Goal: Task Accomplishment & Management: Manage account settings

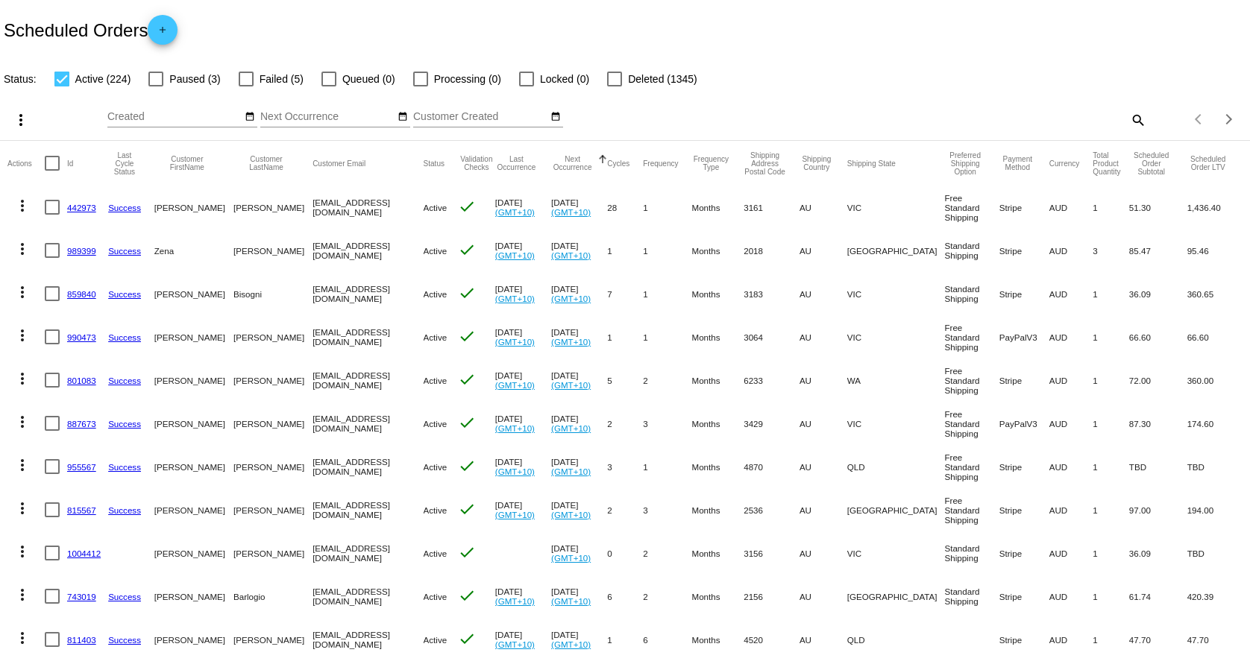
click at [1107, 115] on div "search" at bounding box center [990, 119] width 312 height 23
click at [1084, 129] on div "search" at bounding box center [990, 119] width 312 height 23
click at [1108, 122] on div "search" at bounding box center [990, 119] width 312 height 23
click at [1128, 117] on mat-icon "search" at bounding box center [1137, 119] width 18 height 23
click at [1081, 124] on div "Search" at bounding box center [990, 112] width 312 height 29
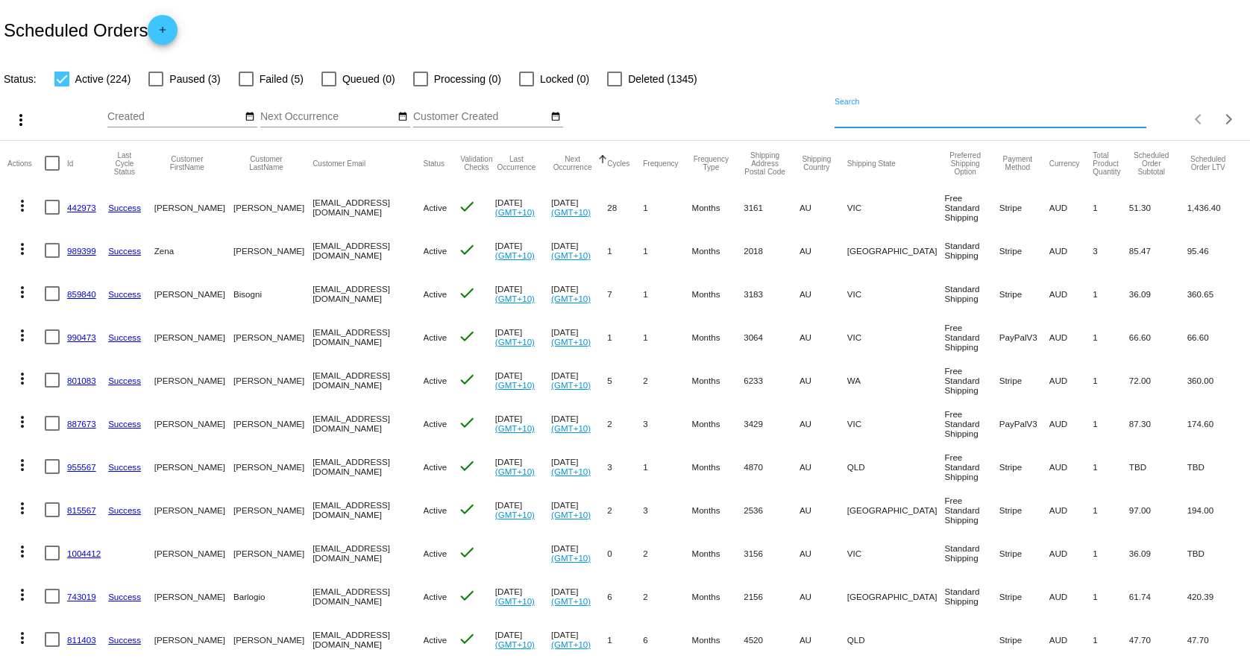
click at [1091, 117] on input "Search" at bounding box center [990, 117] width 312 height 12
paste input "[PERSON_NAME][EMAIL_ADDRESS][DOMAIN_NAME]"
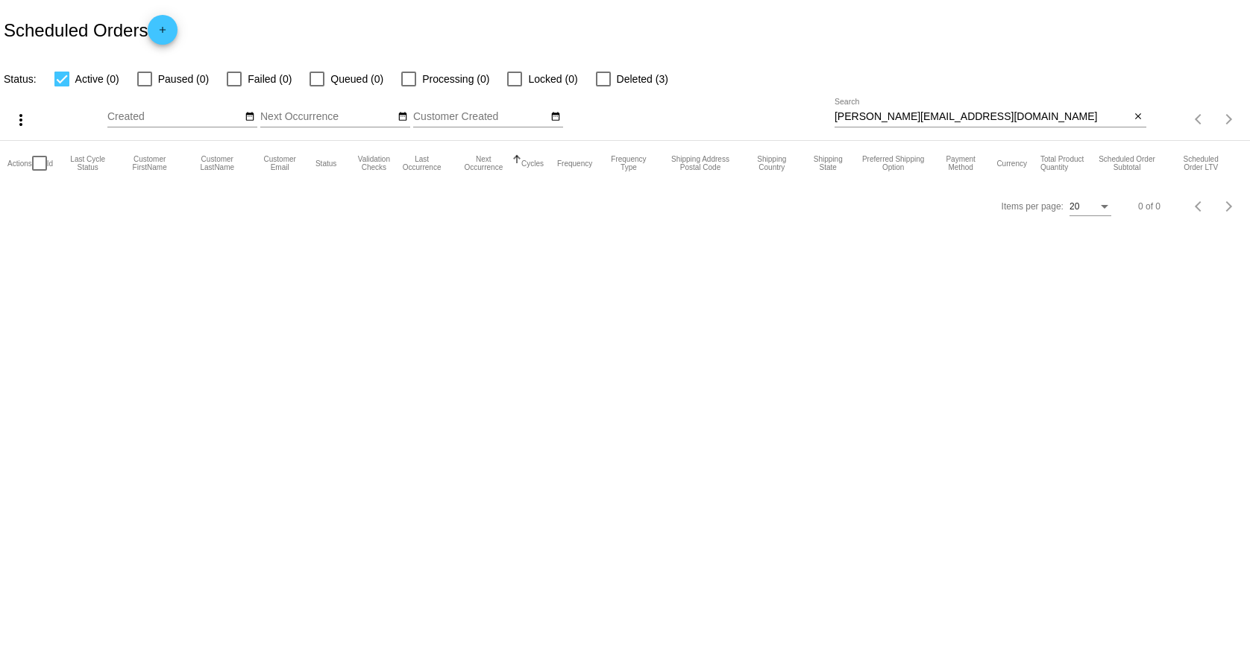
click at [1001, 118] on input "[PERSON_NAME][EMAIL_ADDRESS][DOMAIN_NAME]" at bounding box center [982, 117] width 296 height 12
paste input "[EMAIL_ADDRESS][DOMAIN_NAME]"
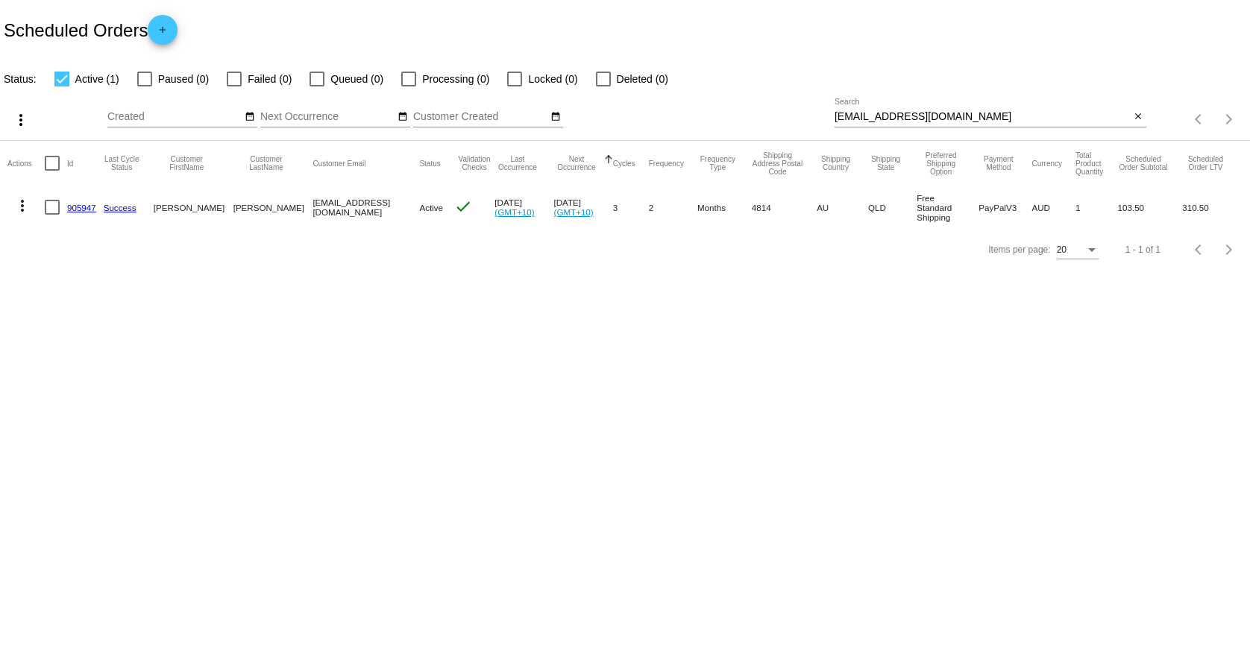
click at [997, 114] on input "[EMAIL_ADDRESS][DOMAIN_NAME]" at bounding box center [982, 117] width 296 height 12
paste input "[EMAIL_ADDRESS]"
click at [919, 117] on input "[EMAIL_ADDRESS][DOMAIN_NAME]" at bounding box center [982, 117] width 296 height 12
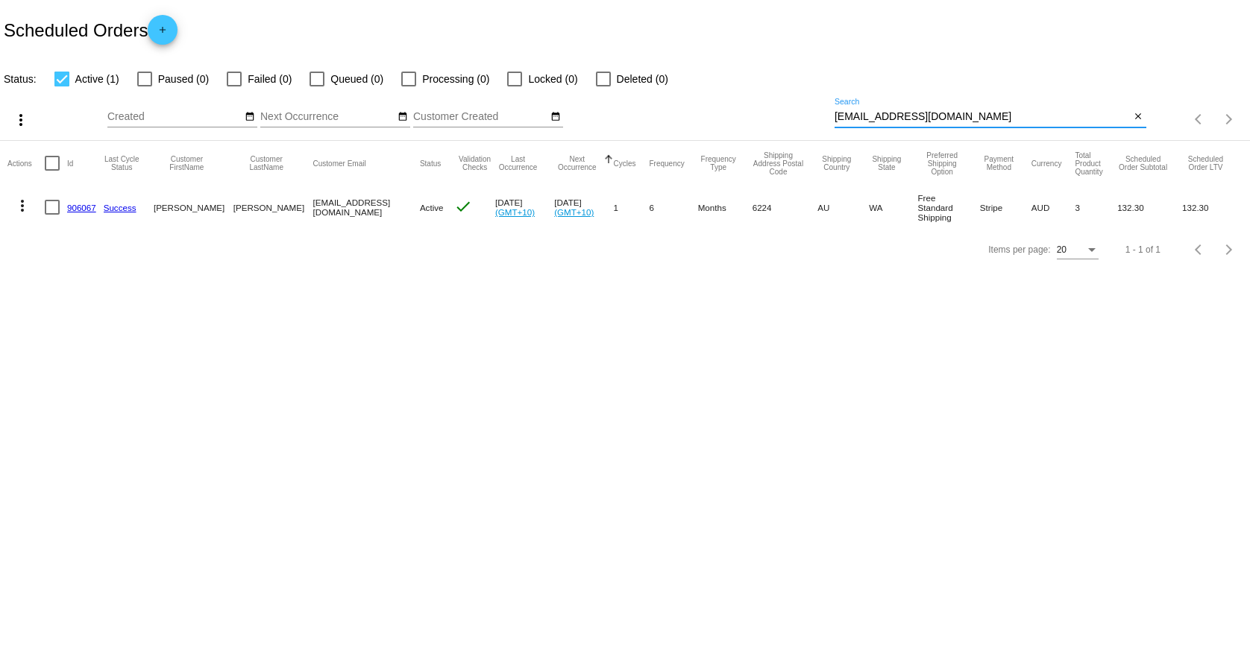
click at [919, 117] on input "[EMAIL_ADDRESS][DOMAIN_NAME]" at bounding box center [982, 117] width 296 height 12
paste input "mail4silvana"
type input "[EMAIL_ADDRESS][DOMAIN_NAME]"
click at [73, 207] on link "964208" at bounding box center [81, 208] width 29 height 10
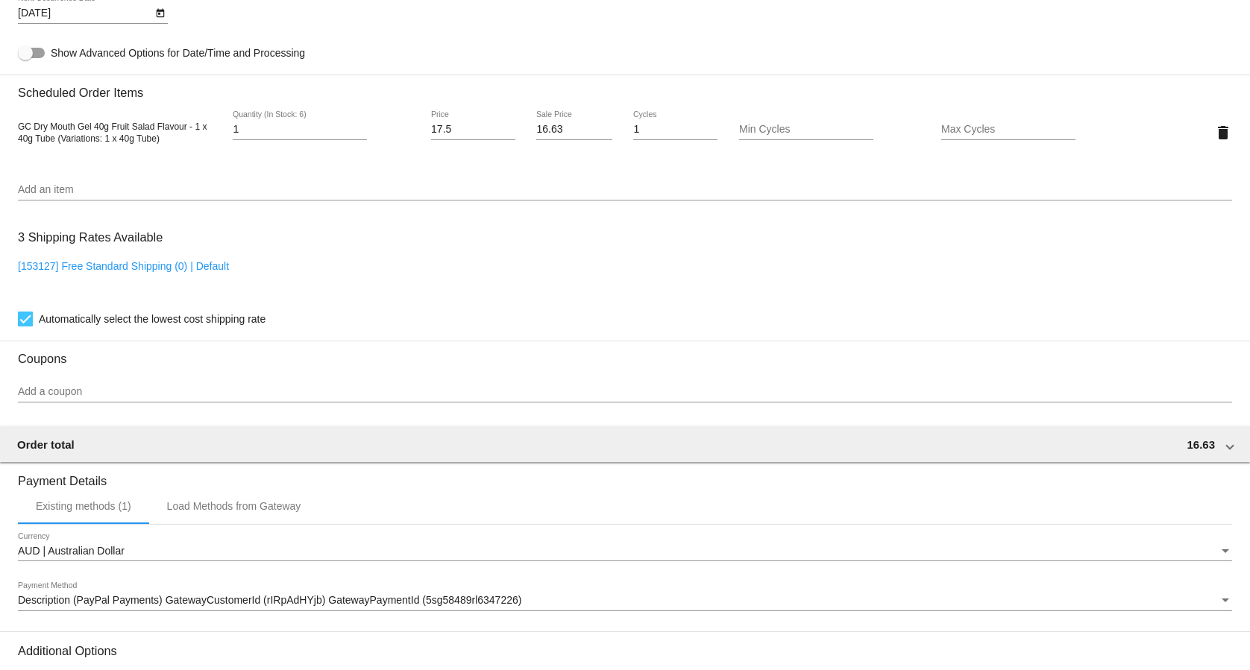
scroll to position [989, 0]
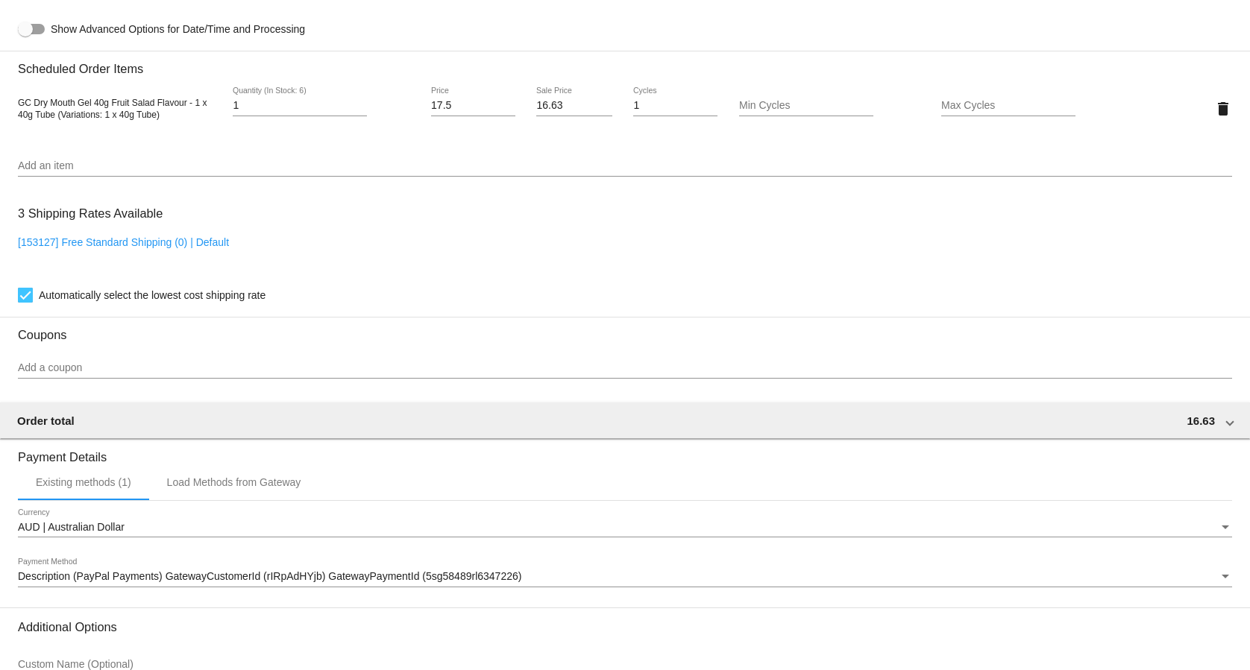
click at [175, 246] on link "[153127] Free Standard Shipping (0) | Default" at bounding box center [123, 242] width 211 height 12
checkbox input "false"
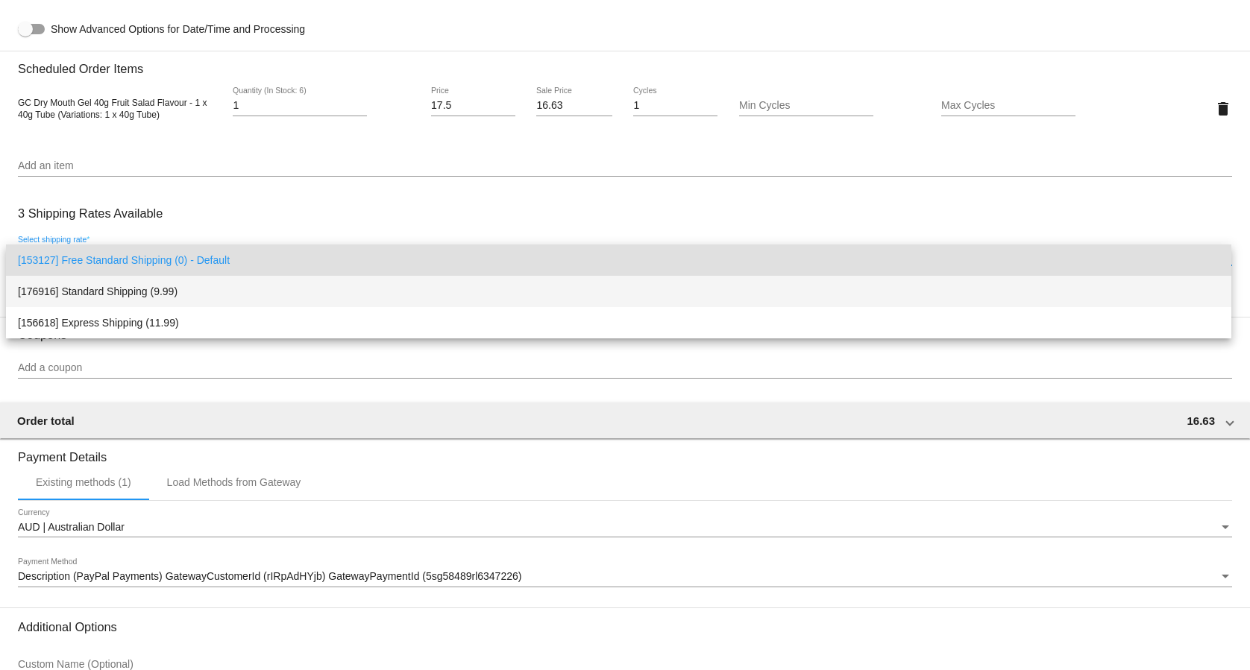
click at [147, 291] on span "[176916] Standard Shipping (9.99)" at bounding box center [618, 291] width 1201 height 31
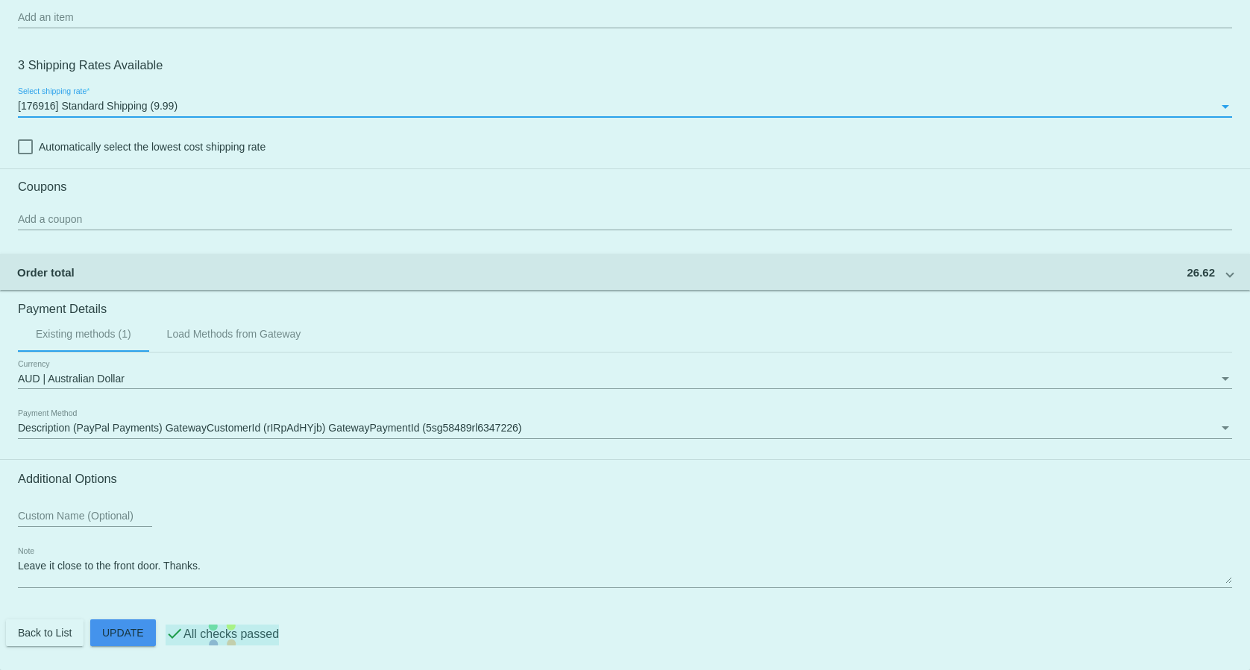
scroll to position [1143, 0]
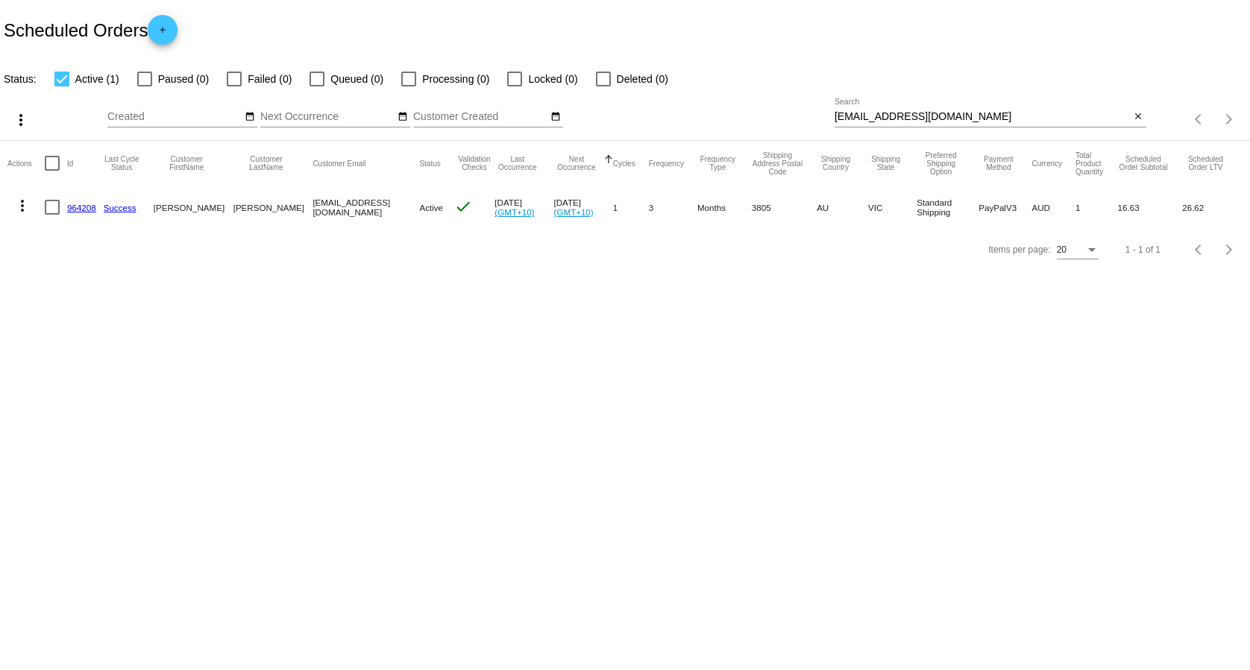
click at [966, 119] on input "[EMAIL_ADDRESS][DOMAIN_NAME]" at bounding box center [982, 117] width 296 height 12
paste input "[EMAIL_ADDRESS][PERSON_NAME]"
type input "[EMAIL_ADDRESS][PERSON_NAME][DOMAIN_NAME]"
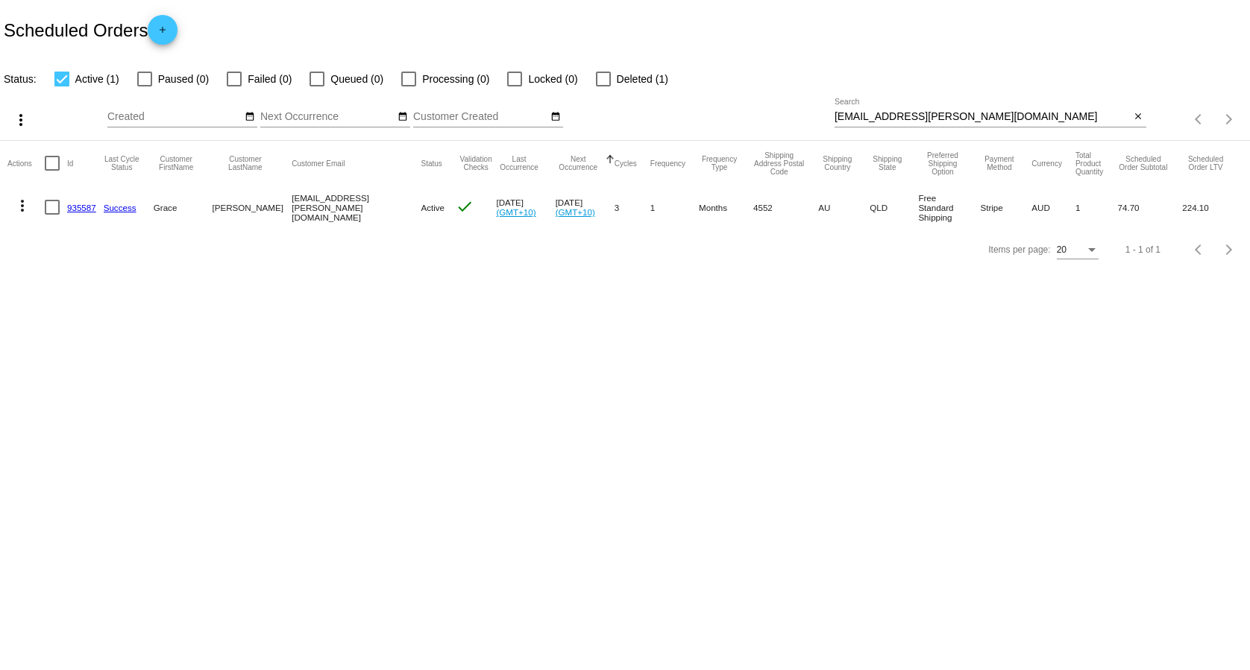
click at [78, 210] on link "935587" at bounding box center [81, 208] width 29 height 10
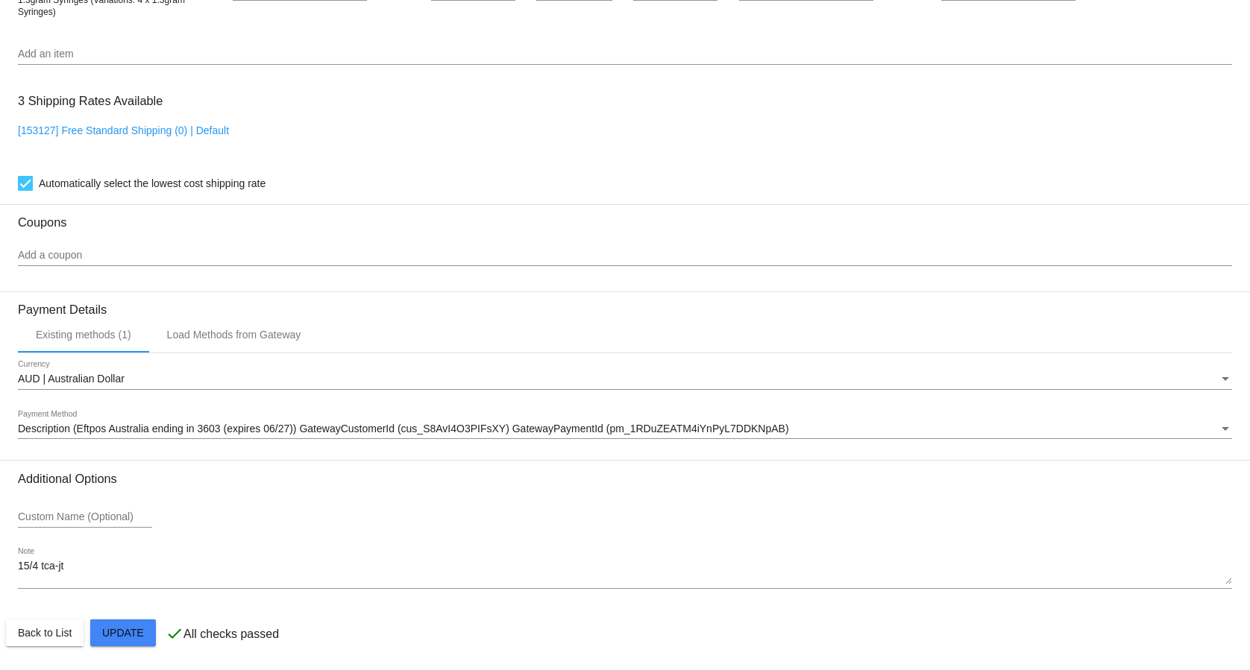
scroll to position [1143, 0]
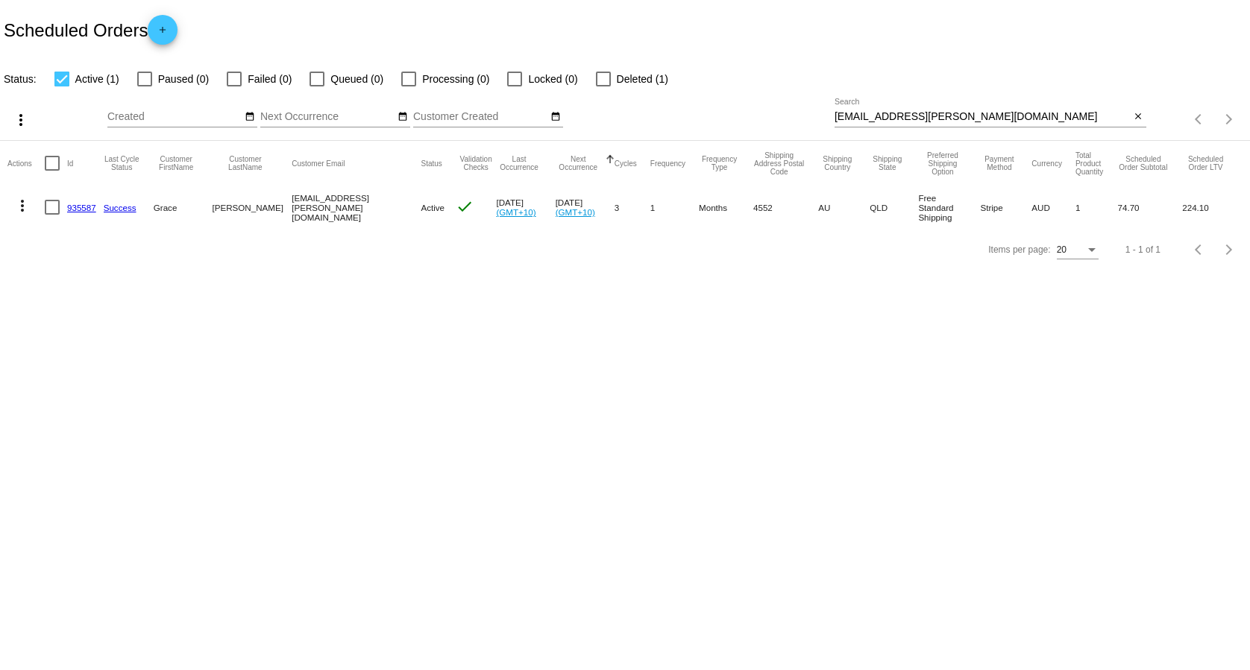
click at [1007, 113] on input "[EMAIL_ADDRESS][PERSON_NAME][DOMAIN_NAME]" at bounding box center [982, 117] width 296 height 12
paste input "[EMAIL_ADDRESS]"
type input "[EMAIL_ADDRESS][DOMAIN_NAME]"
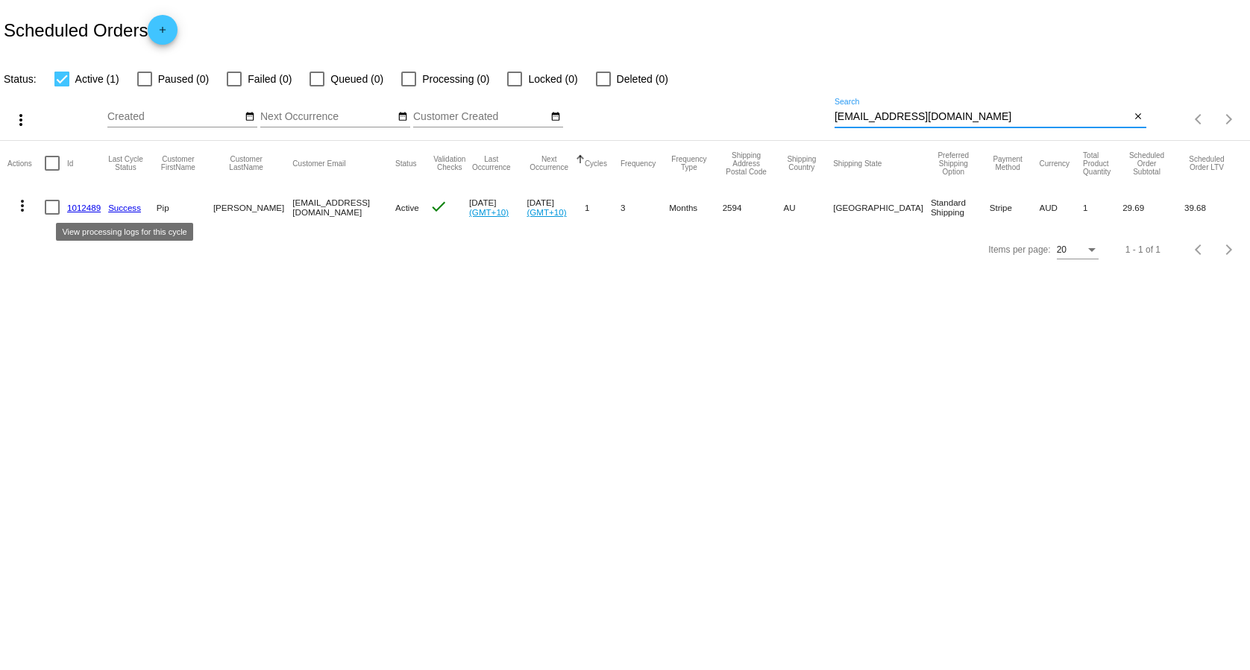
click at [98, 207] on link "1012489" at bounding box center [84, 208] width 34 height 10
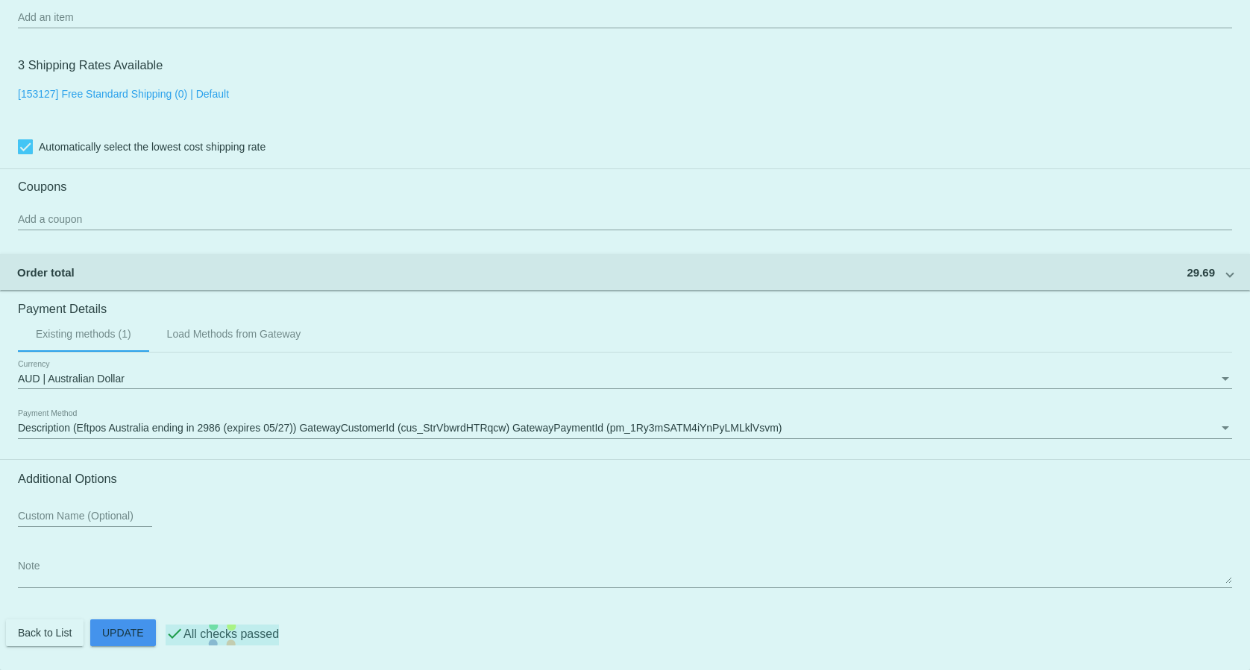
scroll to position [1143, 0]
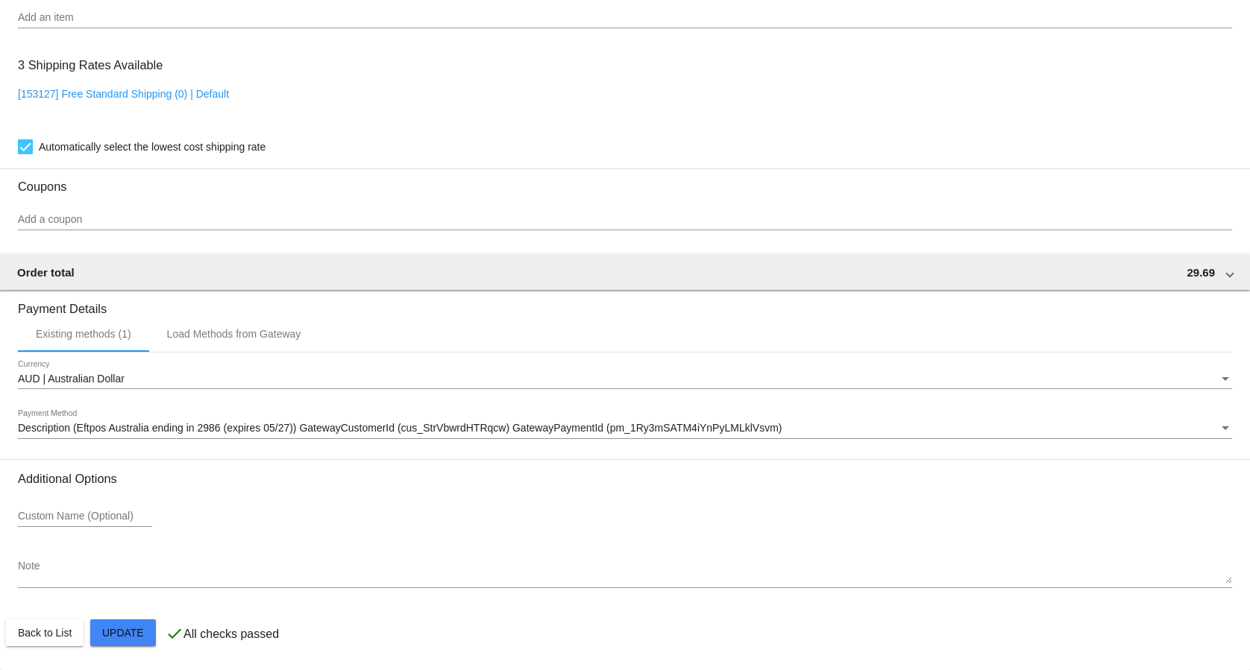
click at [131, 87] on div "3 Shipping Rates Available [153127] Free Standard Shipping (0) | Default Automa…" at bounding box center [625, 102] width 1214 height 107
click at [131, 94] on link "[153127] Free Standard Shipping (0) | Default" at bounding box center [123, 94] width 211 height 12
checkbox input "false"
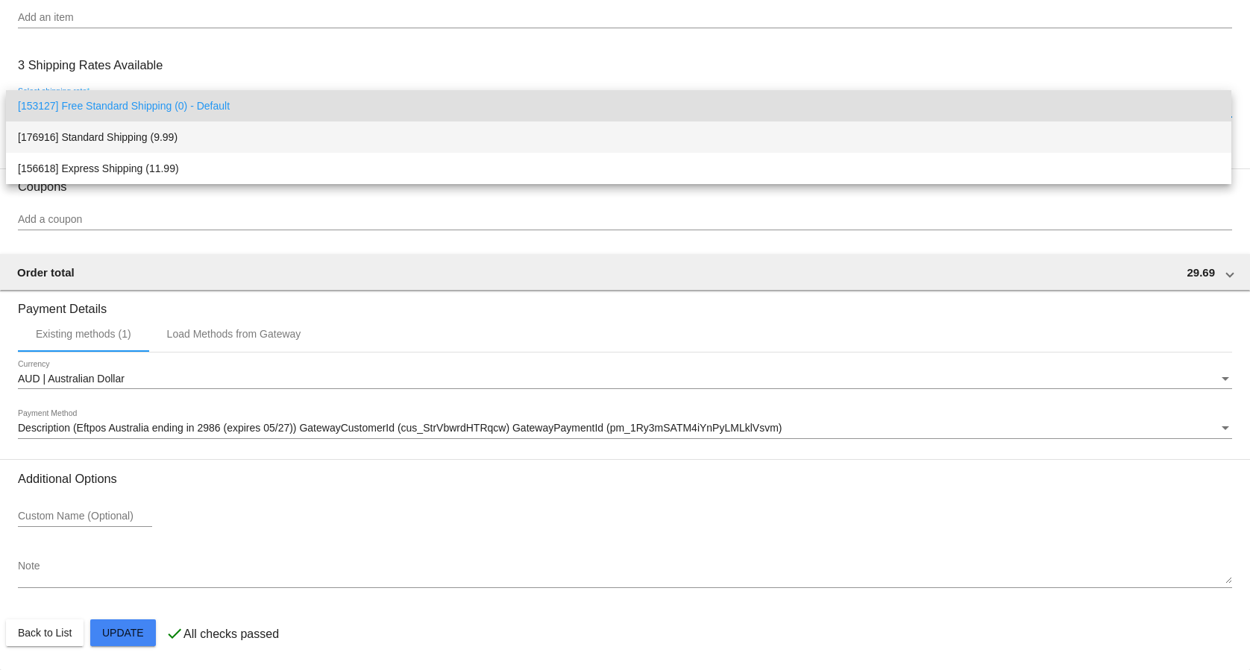
click at [142, 132] on span "[176916] Standard Shipping (9.99)" at bounding box center [618, 137] width 1201 height 31
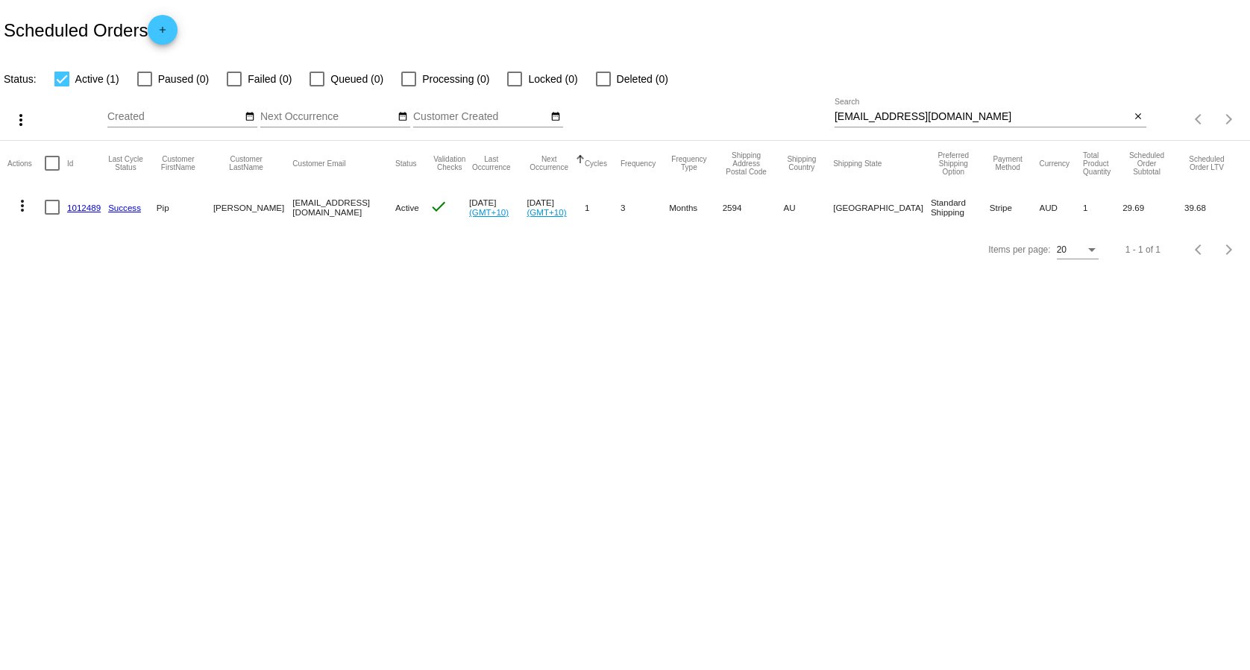
click at [992, 111] on input "[EMAIL_ADDRESS][DOMAIN_NAME]" at bounding box center [982, 117] width 296 height 12
paste input "healthandsafetynd"
click at [1006, 116] on input "[EMAIL_ADDRESS][DOMAIN_NAME]" at bounding box center [982, 117] width 296 height 12
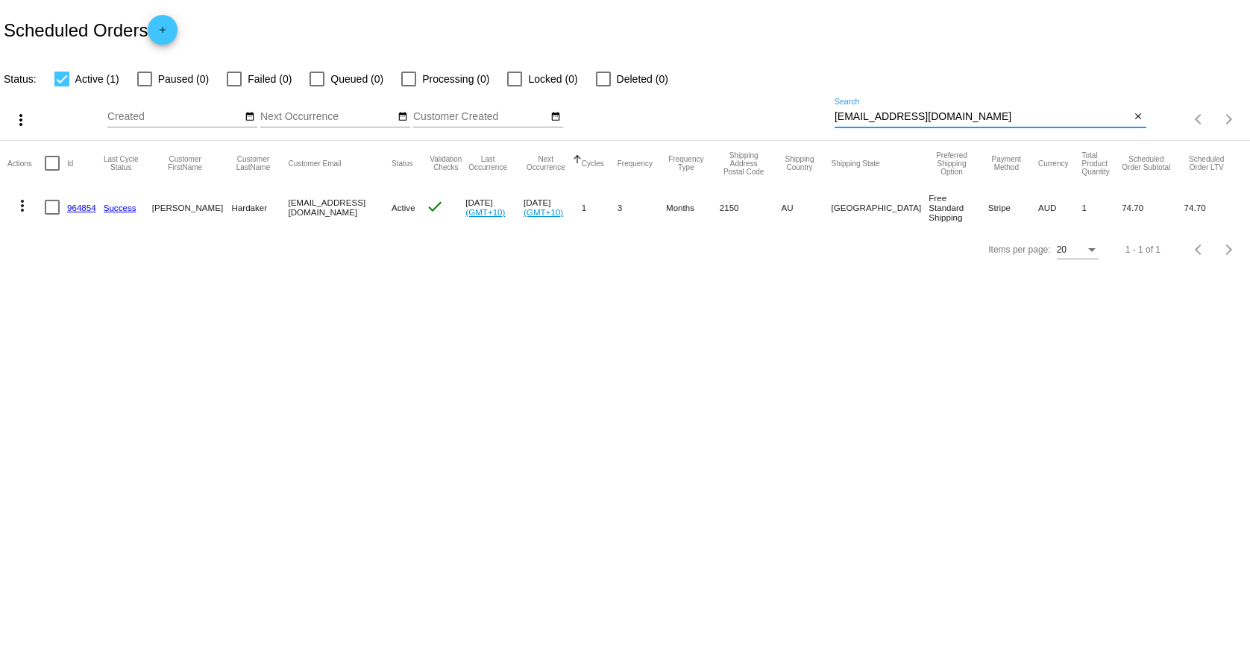
click at [1006, 116] on input "[EMAIL_ADDRESS][DOMAIN_NAME]" at bounding box center [982, 117] width 296 height 12
paste input "[EMAIL_ADDRESS]."
click at [1006, 116] on input "healthandsafetynd@[EMAIL_ADDRESS][DOMAIN_NAME]" at bounding box center [982, 117] width 296 height 12
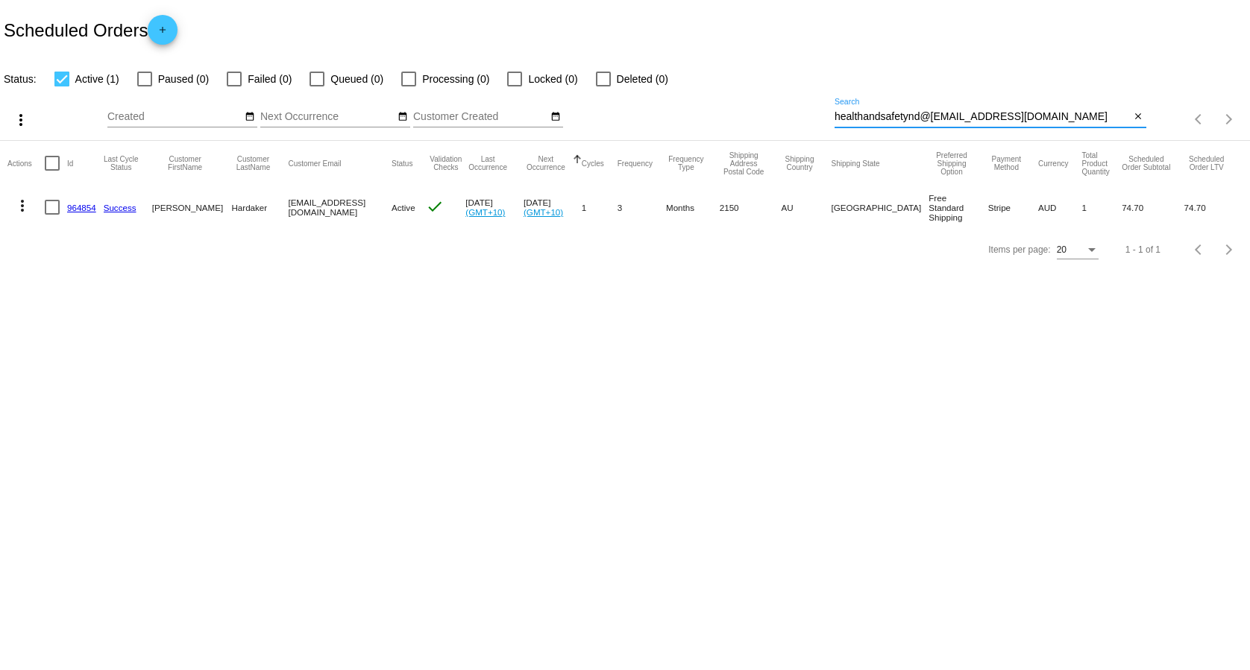
click at [1006, 116] on input "healthandsafetynd@[EMAIL_ADDRESS][DOMAIN_NAME]" at bounding box center [982, 117] width 296 height 12
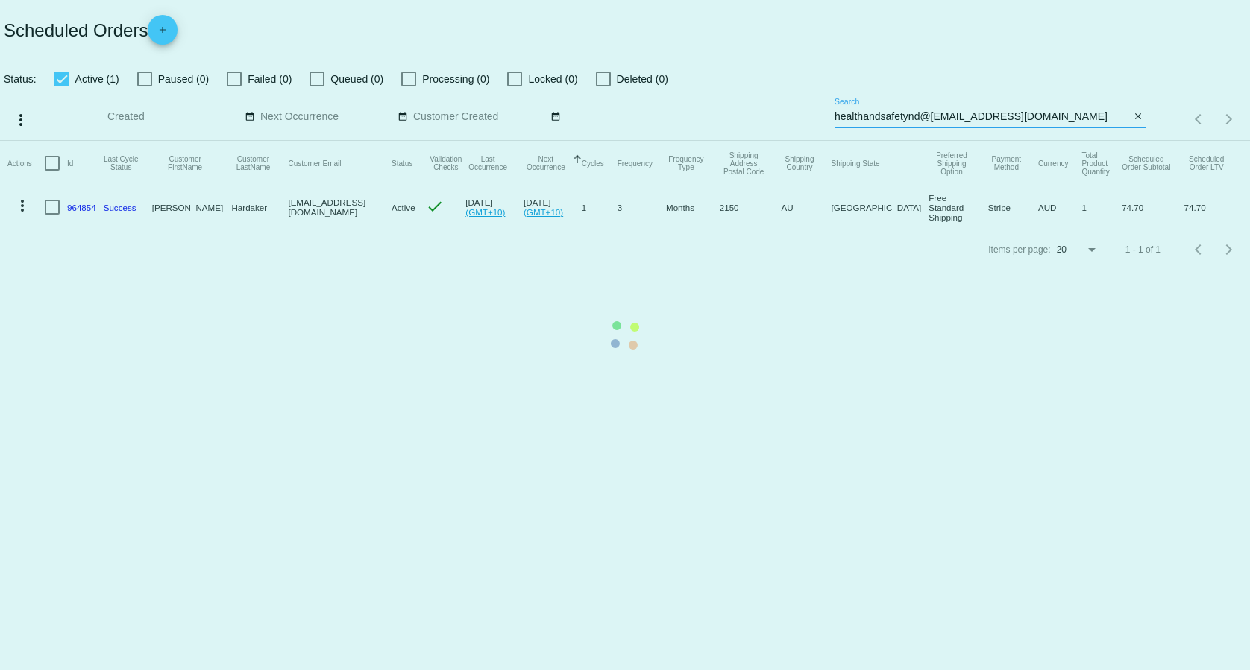
click at [1006, 141] on mat-table "Actions Id Last Cycle Status Customer FirstName Customer LastName Customer Emai…" at bounding box center [625, 185] width 1250 height 88
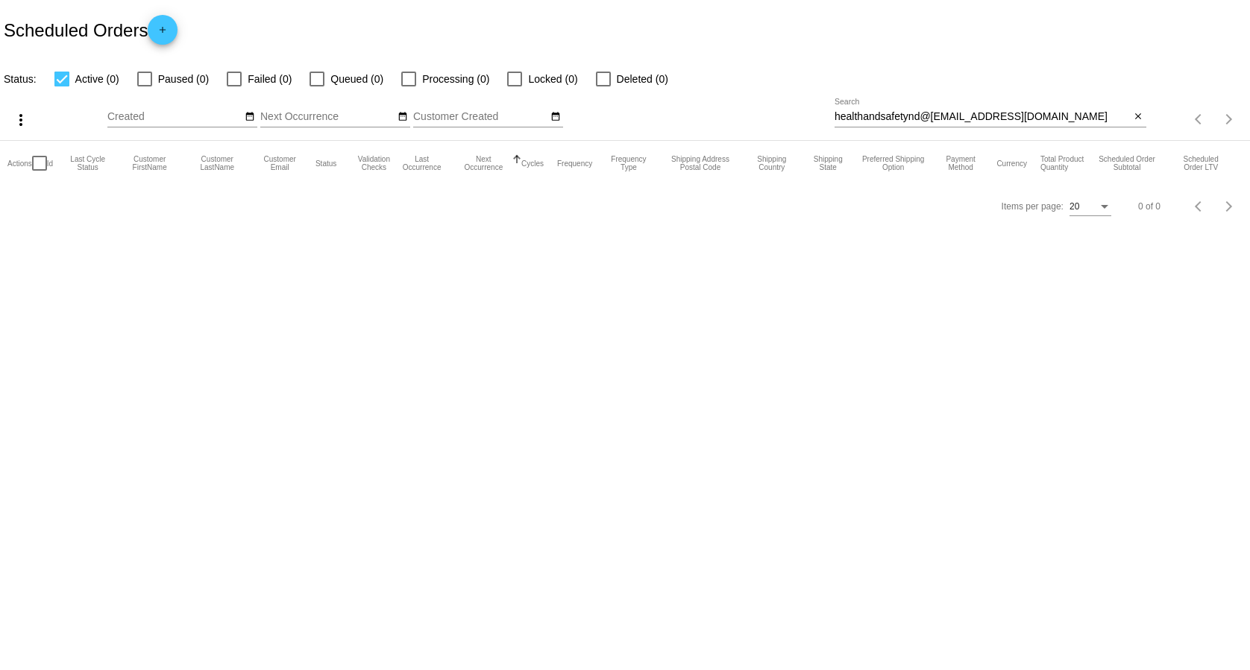
click at [1006, 116] on input "healthandsafetynd@[EMAIL_ADDRESS][DOMAIN_NAME]" at bounding box center [982, 117] width 296 height 12
paste input
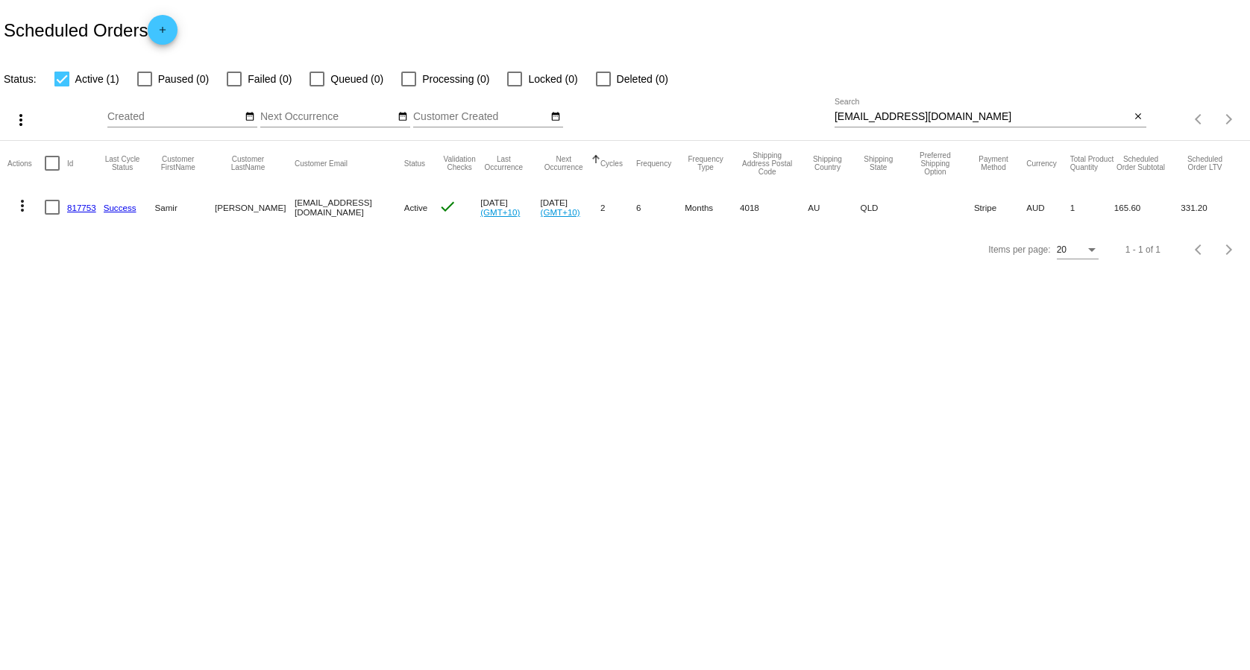
click at [972, 120] on input "[EMAIL_ADDRESS][DOMAIN_NAME]" at bounding box center [982, 117] width 296 height 12
click at [946, 117] on input "[EMAIL_ADDRESS][DOMAIN_NAME]" at bounding box center [982, 117] width 296 height 12
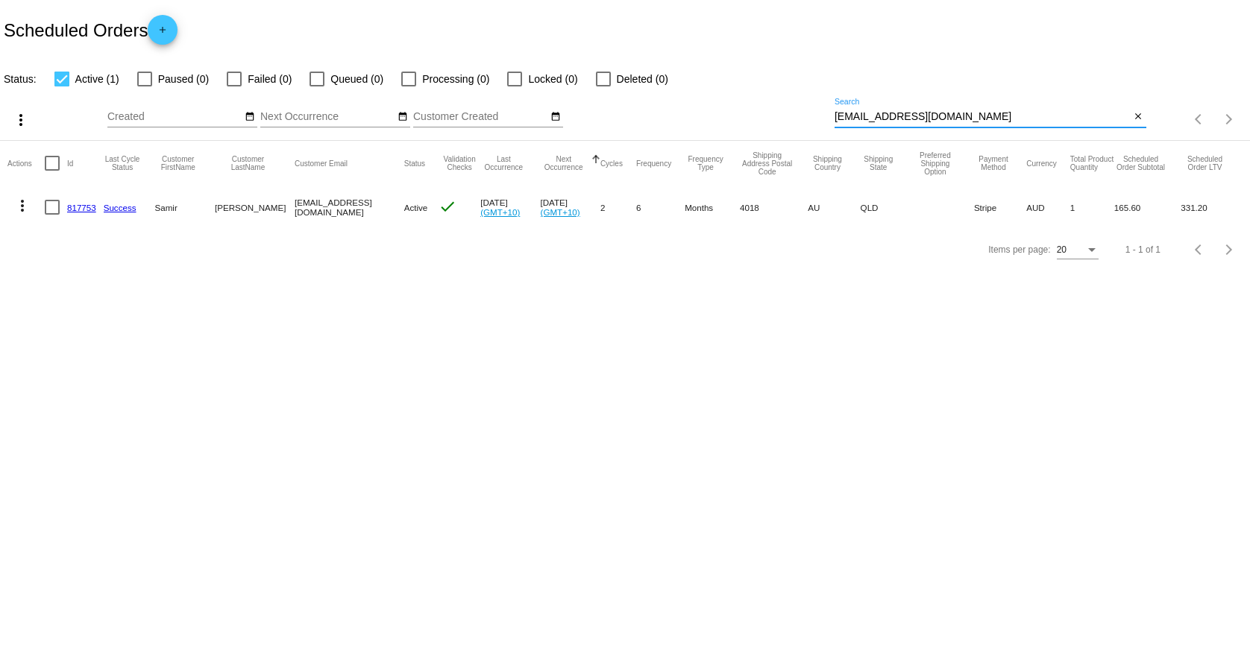
click at [946, 117] on input "[EMAIL_ADDRESS][DOMAIN_NAME]" at bounding box center [982, 117] width 296 height 12
paste input "[PERSON_NAME]"
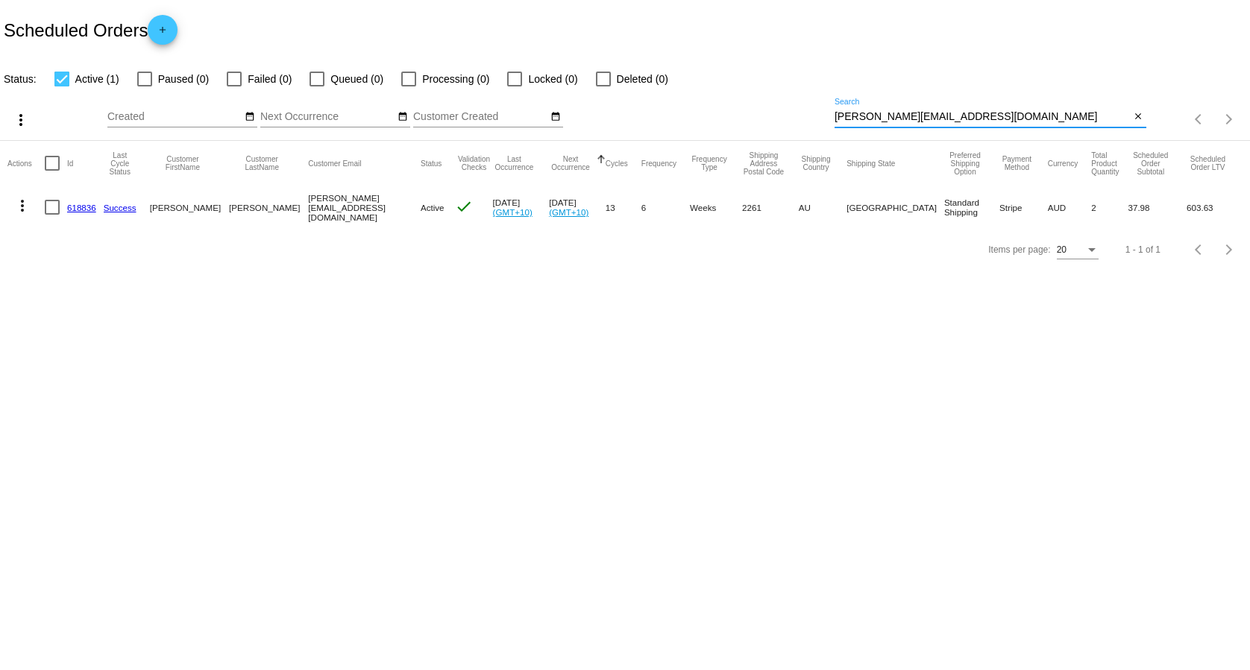
type input "[PERSON_NAME][EMAIL_ADDRESS][DOMAIN_NAME]"
click at [87, 207] on link "618836" at bounding box center [81, 208] width 29 height 10
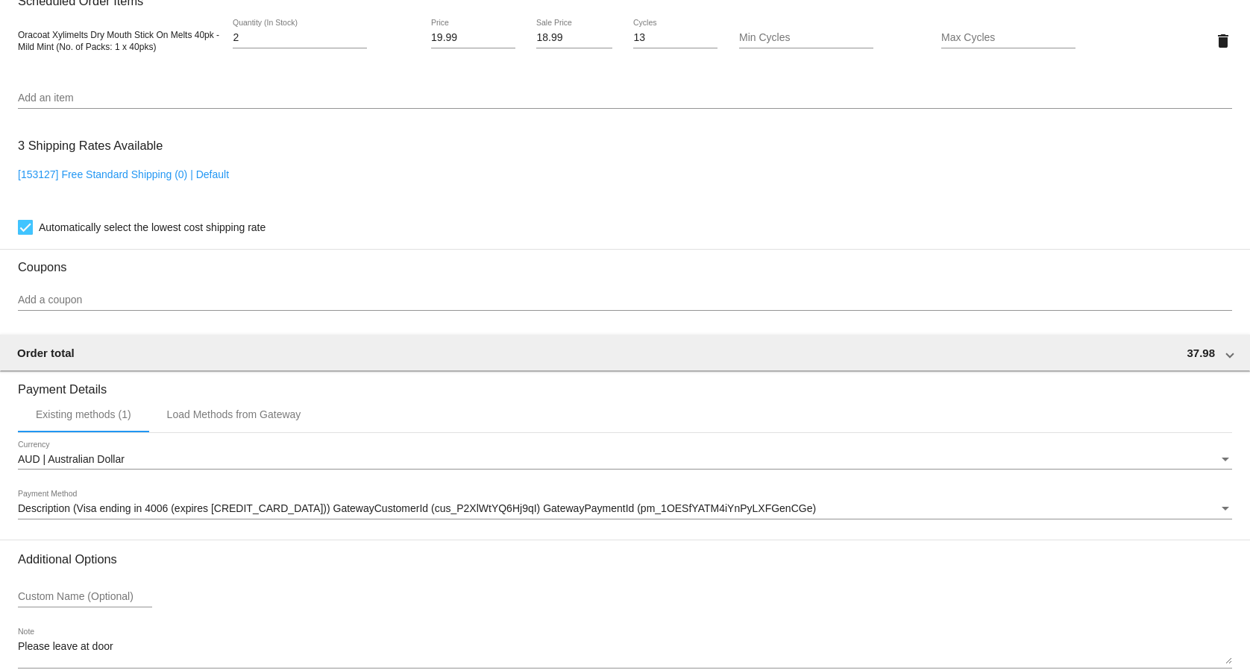
scroll to position [1065, 0]
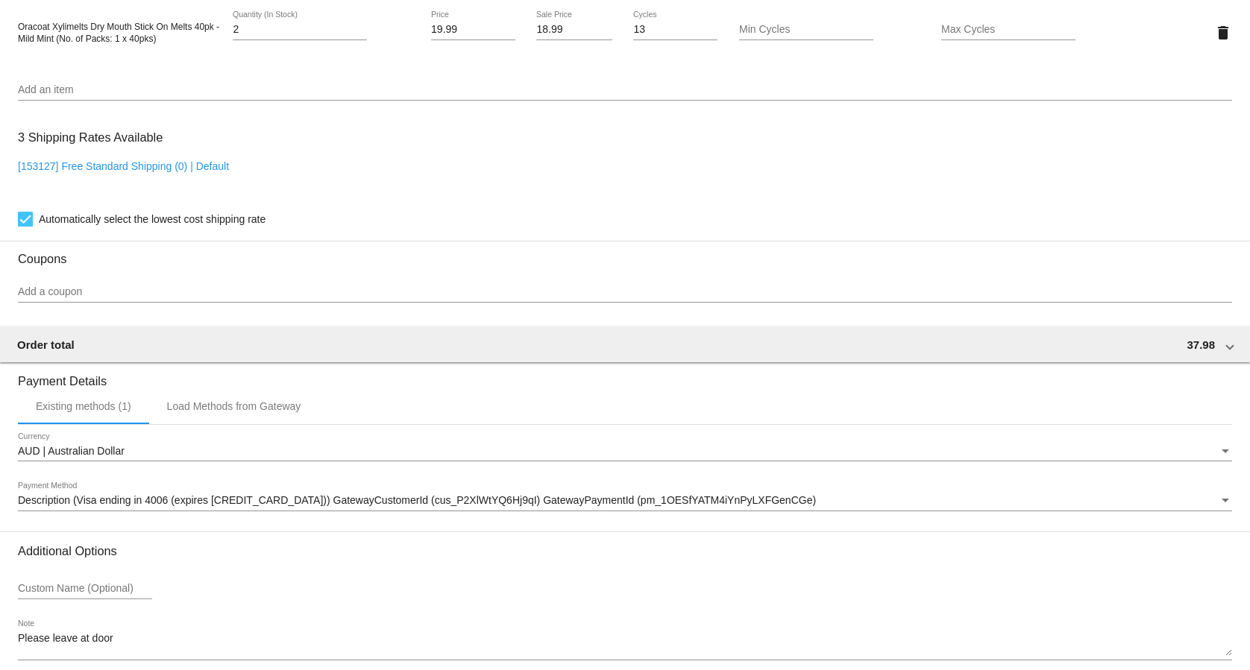
click at [183, 169] on link "[153127] Free Standard Shipping (0) | Default" at bounding box center [123, 166] width 211 height 12
checkbox input "false"
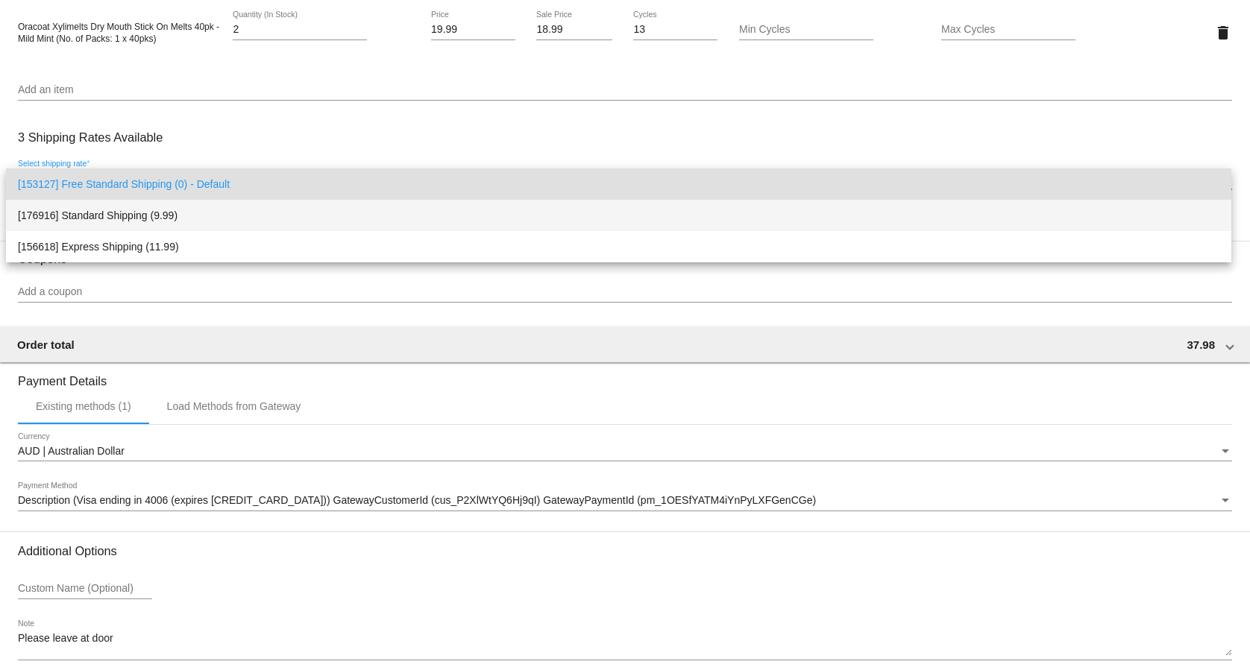
click at [230, 224] on span "[176916] Standard Shipping (9.99)" at bounding box center [618, 215] width 1201 height 31
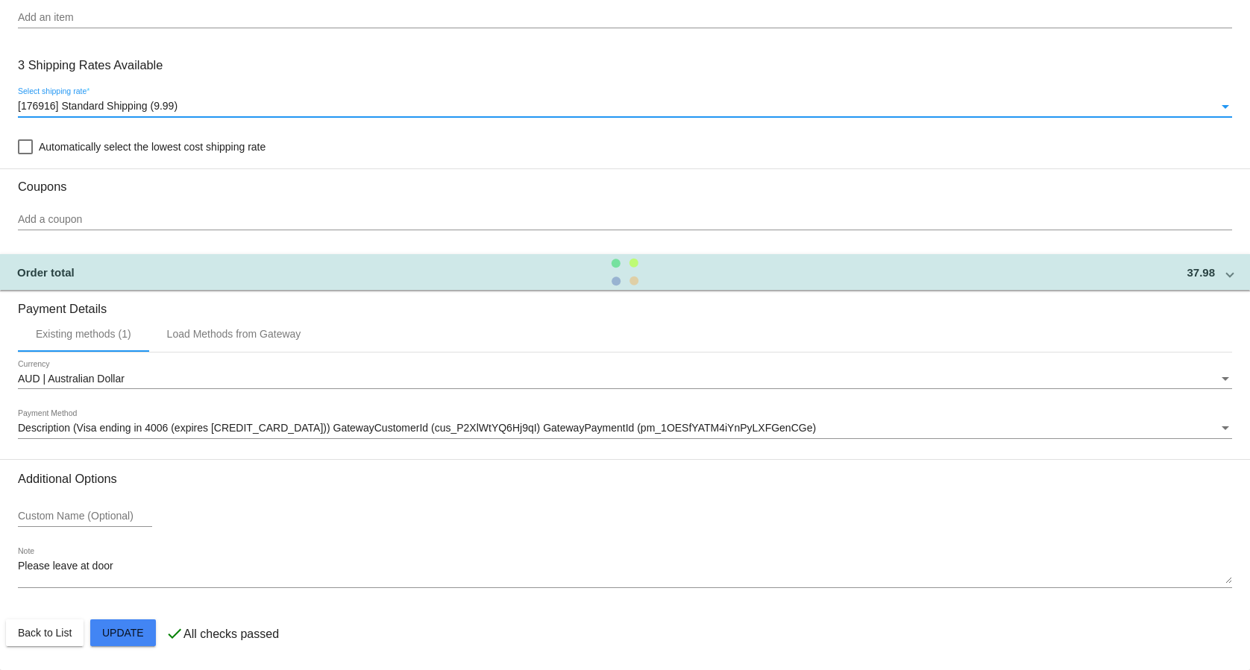
scroll to position [1143, 0]
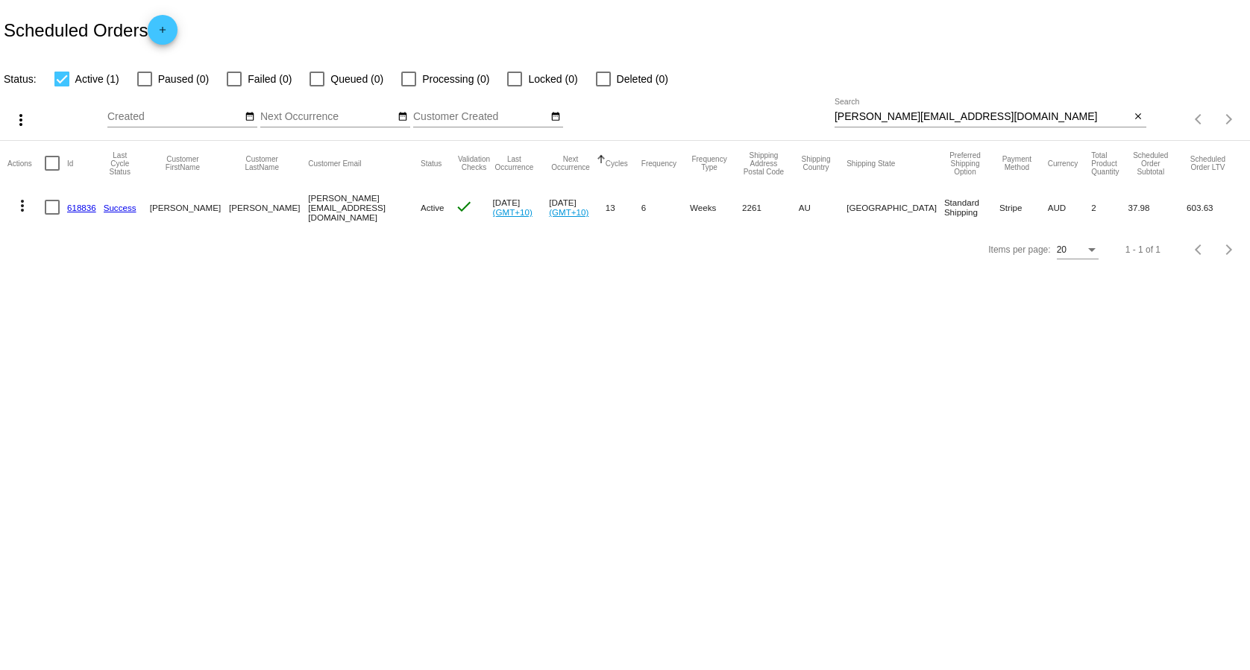
click at [987, 124] on div "[PERSON_NAME][EMAIL_ADDRESS][DOMAIN_NAME] Search" at bounding box center [982, 112] width 296 height 29
click at [993, 116] on input "[PERSON_NAME][EMAIL_ADDRESS][DOMAIN_NAME]" at bounding box center [982, 117] width 296 height 12
paste input "[EMAIL_ADDRESS]"
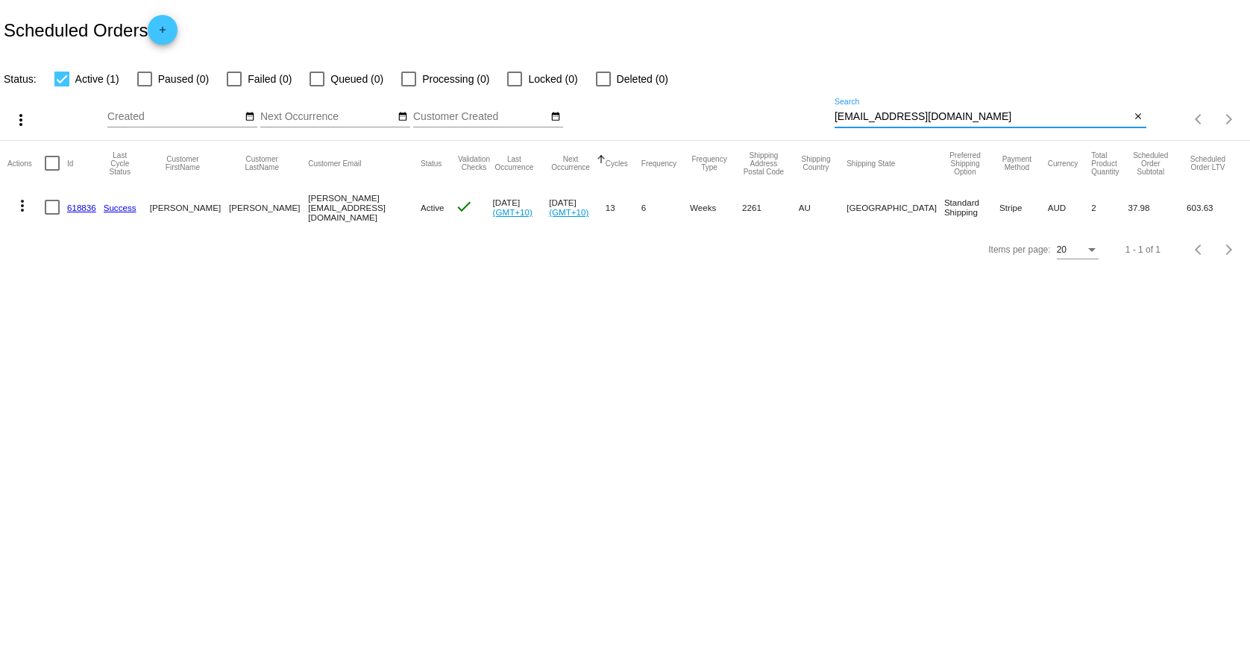
type input "[EMAIL_ADDRESS][DOMAIN_NAME]"
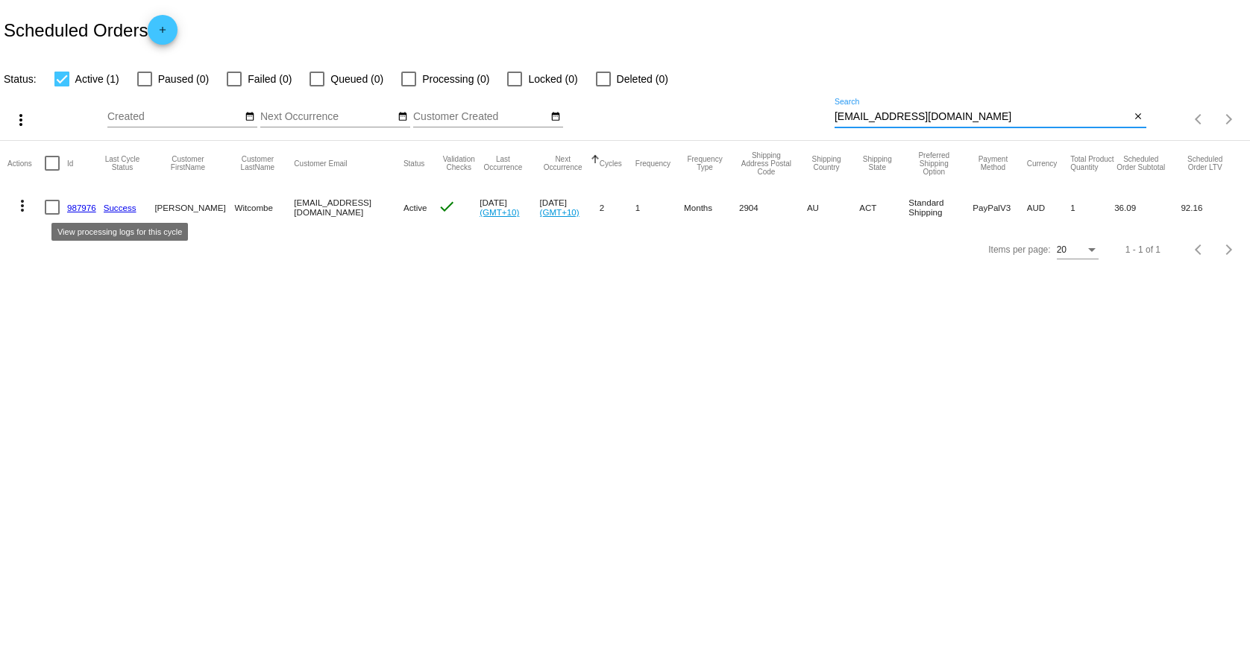
click at [92, 207] on link "987976" at bounding box center [81, 208] width 29 height 10
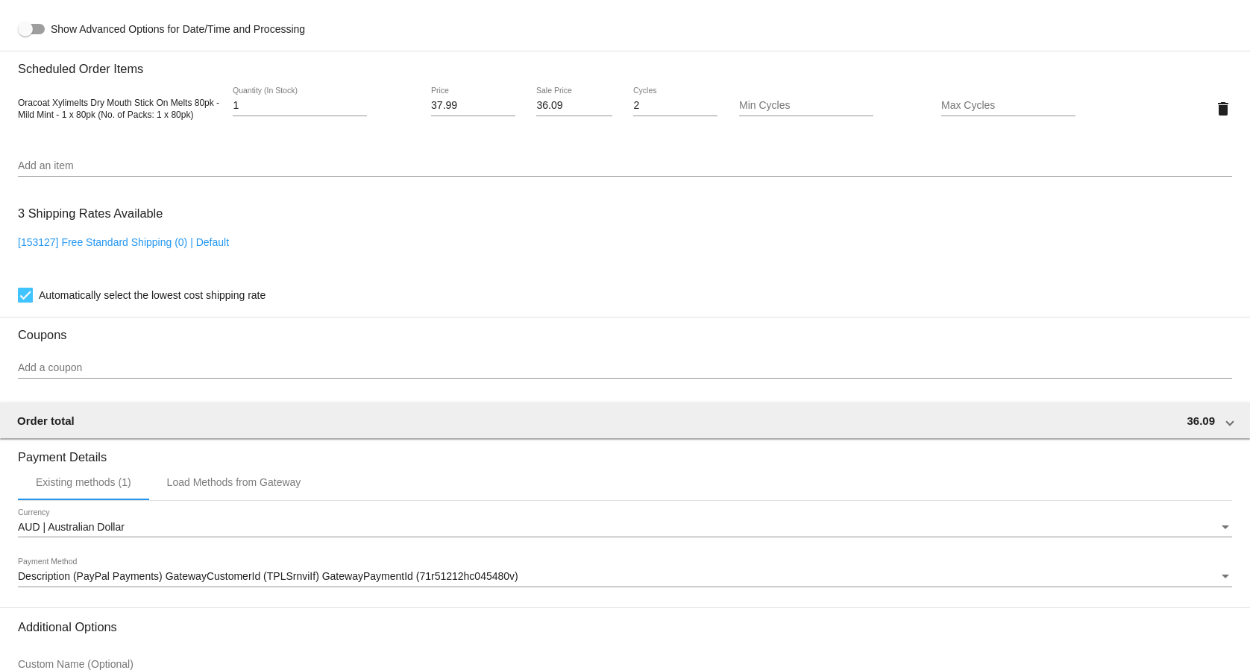
scroll to position [989, 0]
click at [185, 248] on link "[153127] Free Standard Shipping (0) | Default" at bounding box center [123, 242] width 211 height 12
checkbox input "false"
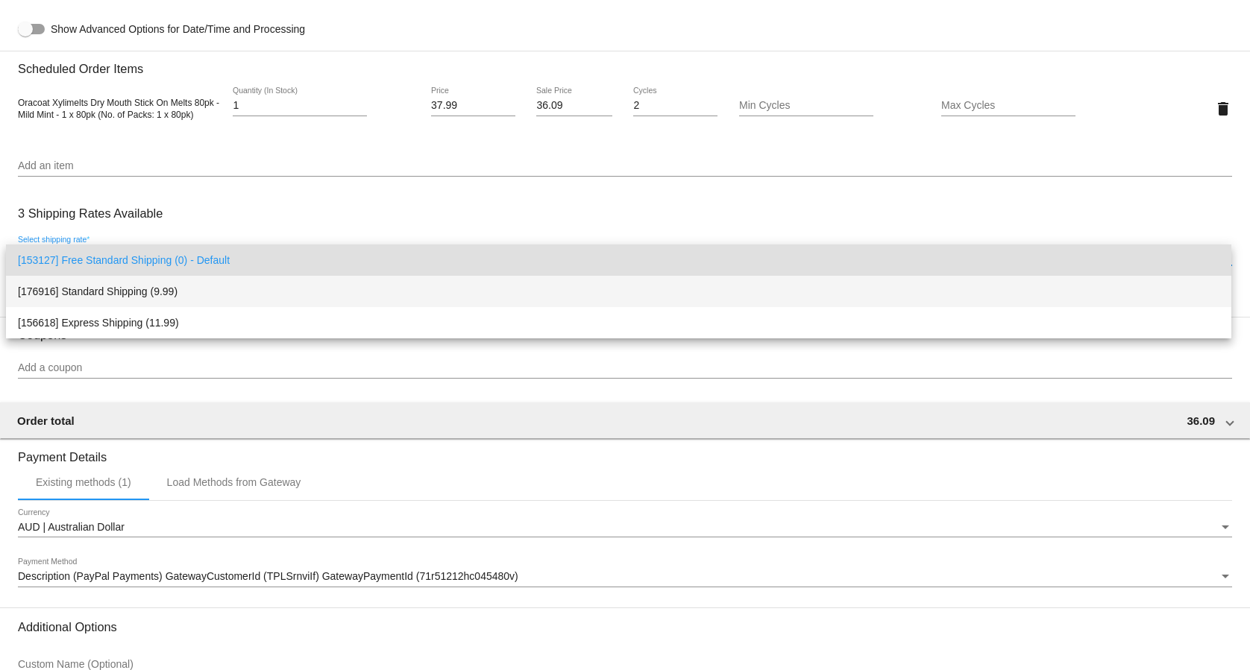
click at [177, 289] on span "[176916] Standard Shipping (9.99)" at bounding box center [618, 291] width 1201 height 31
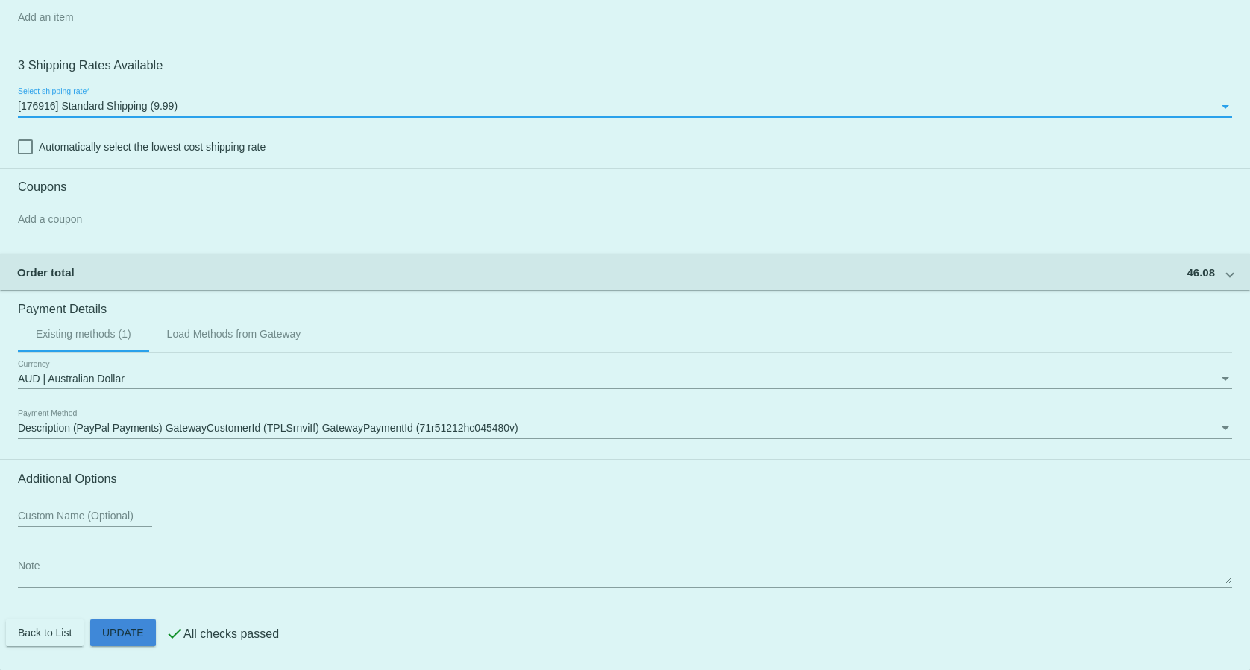
scroll to position [1143, 0]
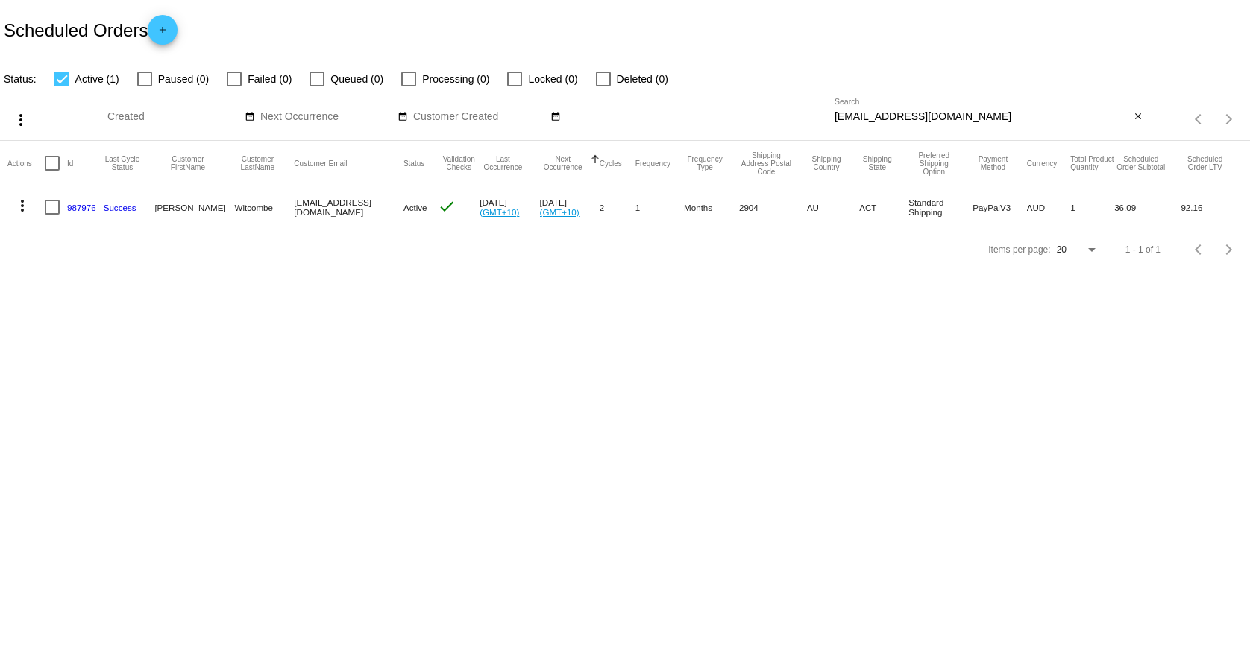
click at [975, 118] on input "[EMAIL_ADDRESS][DOMAIN_NAME]" at bounding box center [982, 117] width 296 height 12
paste input "[EMAIL_ADDRESS]"
type input "[EMAIL_ADDRESS][DOMAIN_NAME]"
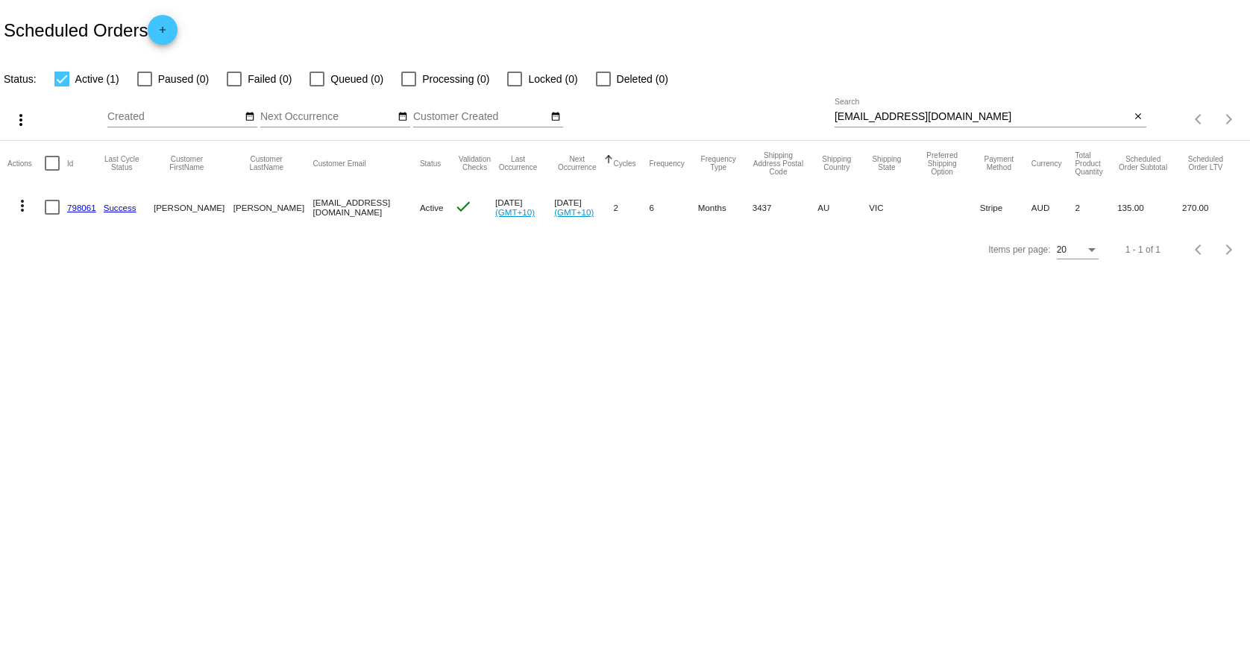
click at [76, 209] on link "798061" at bounding box center [81, 208] width 29 height 10
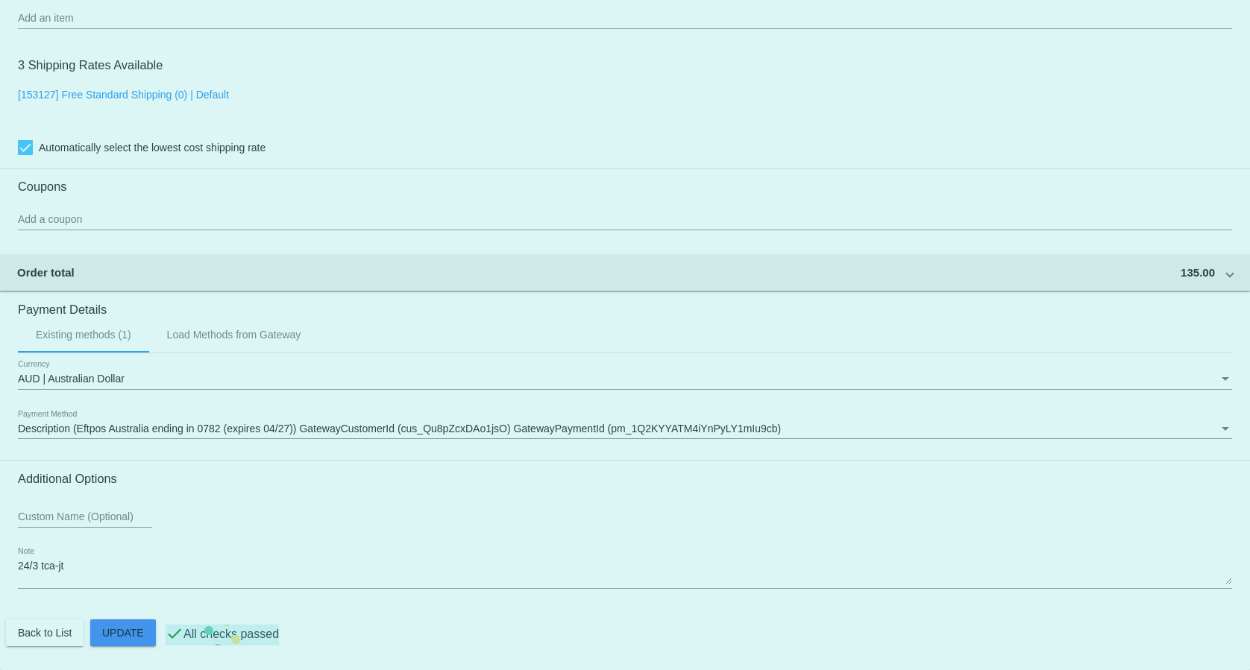
scroll to position [1151, 0]
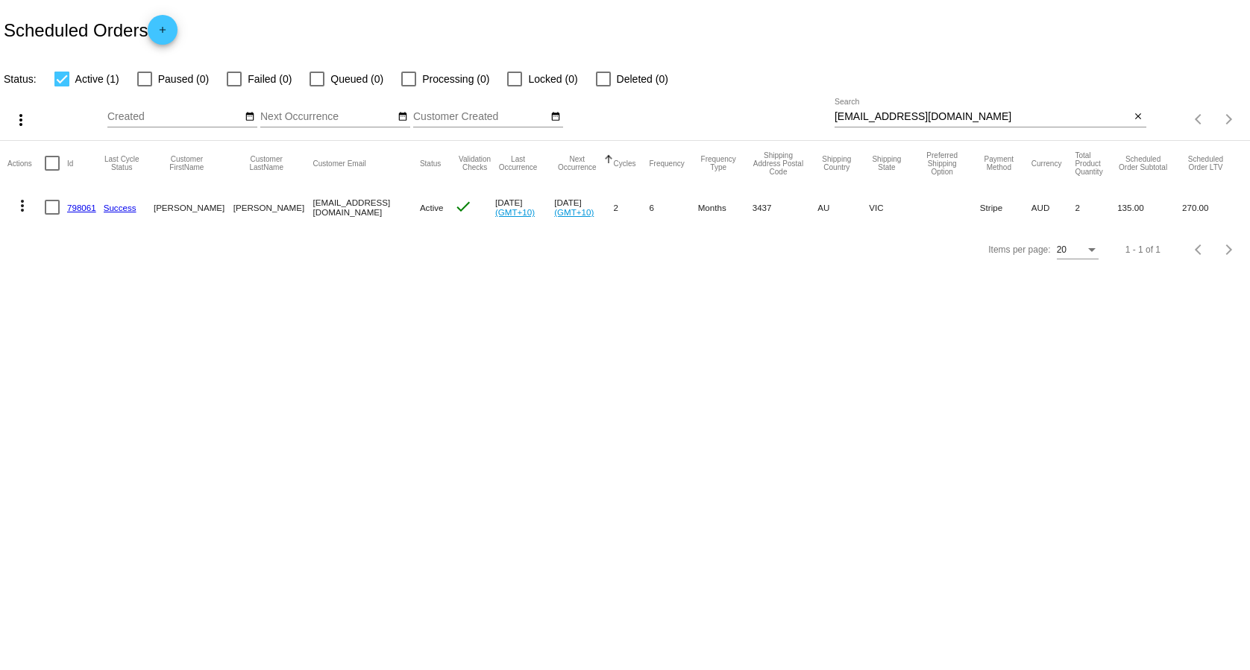
click at [928, 117] on input "[EMAIL_ADDRESS][DOMAIN_NAME]" at bounding box center [982, 117] width 296 height 12
paste input "[EMAIL_ADDRESS]"
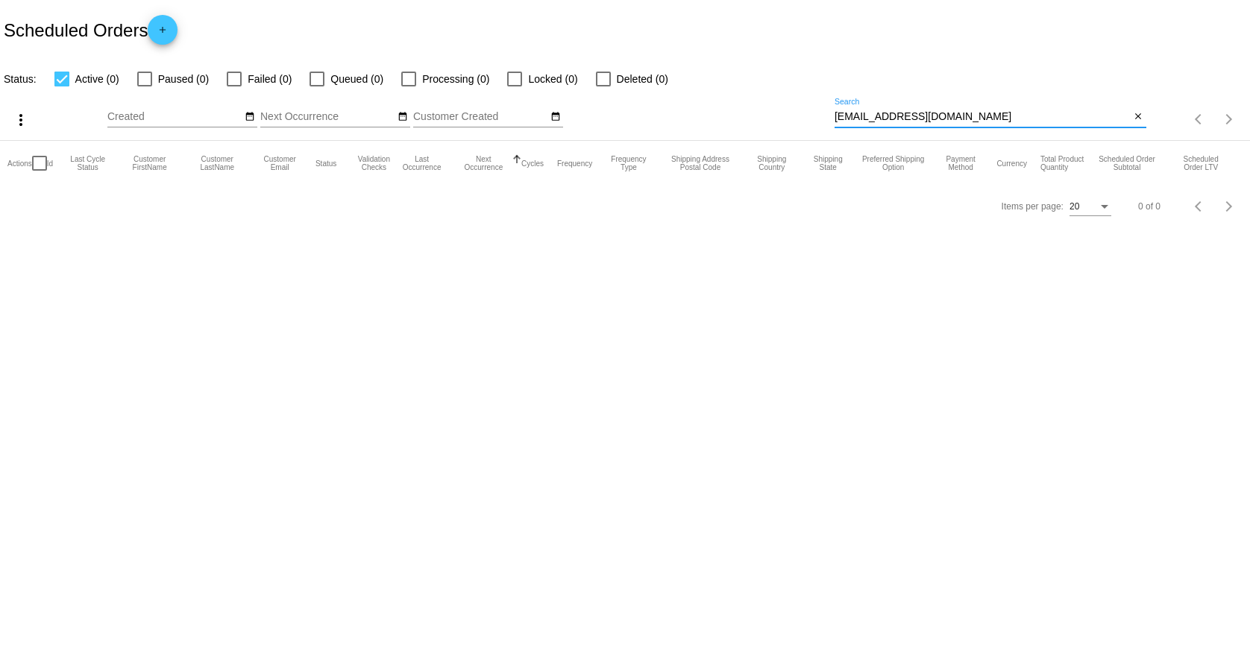
type input "[EMAIL_ADDRESS][DOMAIN_NAME]"
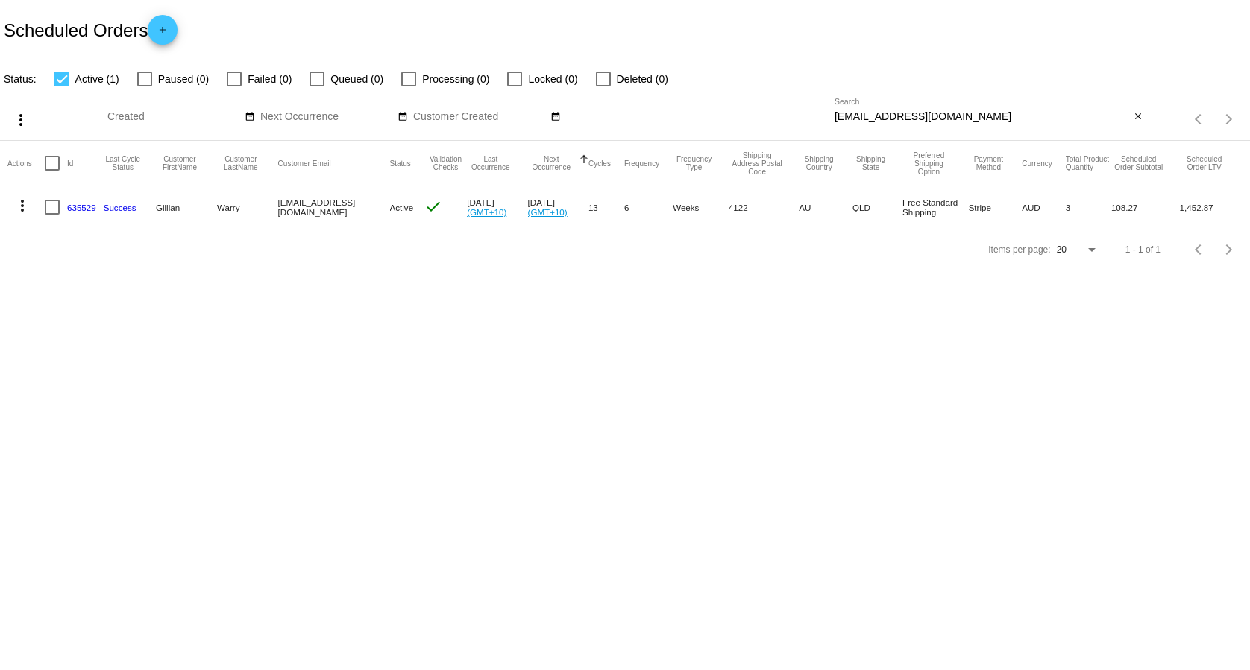
click at [78, 207] on link "635529" at bounding box center [81, 208] width 29 height 10
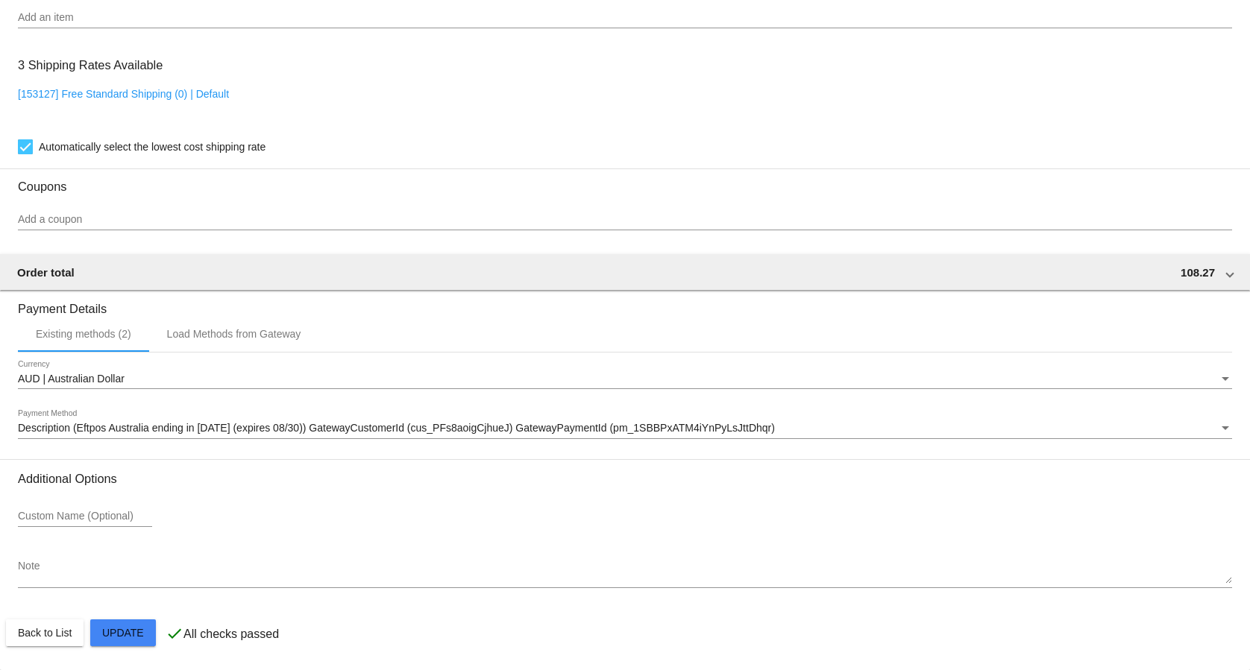
scroll to position [1143, 0]
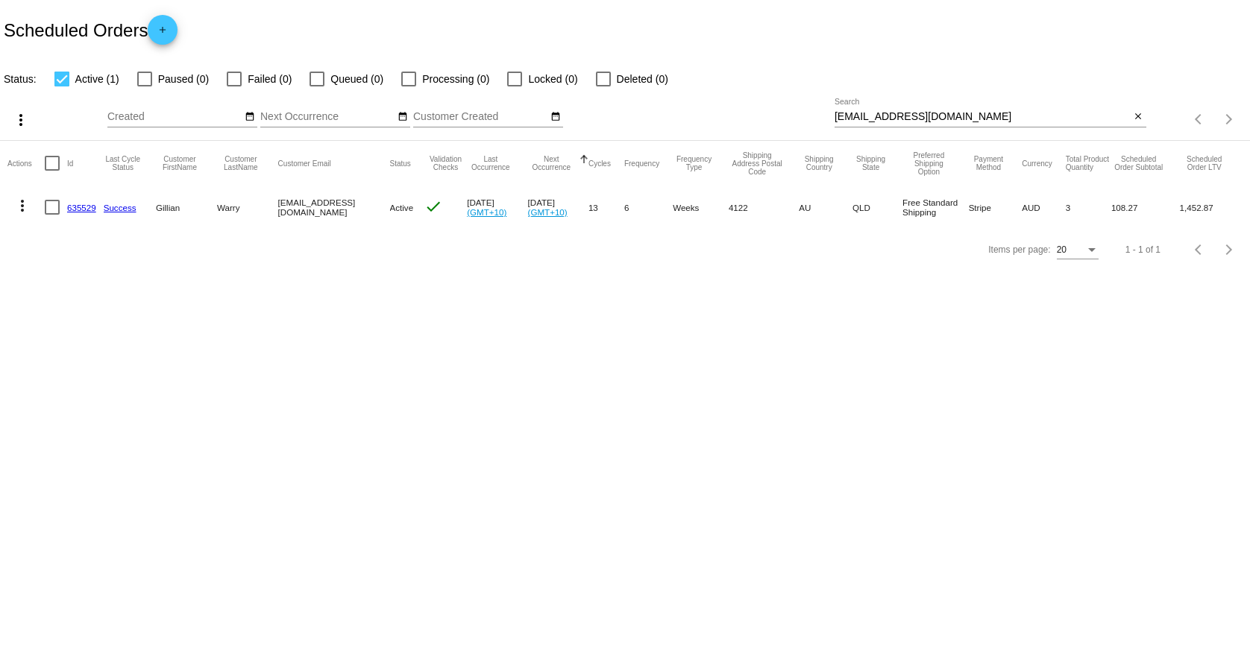
click at [940, 107] on div "[EMAIL_ADDRESS][DOMAIN_NAME] Search" at bounding box center [982, 112] width 296 height 29
click at [938, 116] on input "[EMAIL_ADDRESS][DOMAIN_NAME]" at bounding box center [982, 117] width 296 height 12
paste input "sharonrosebermudez"
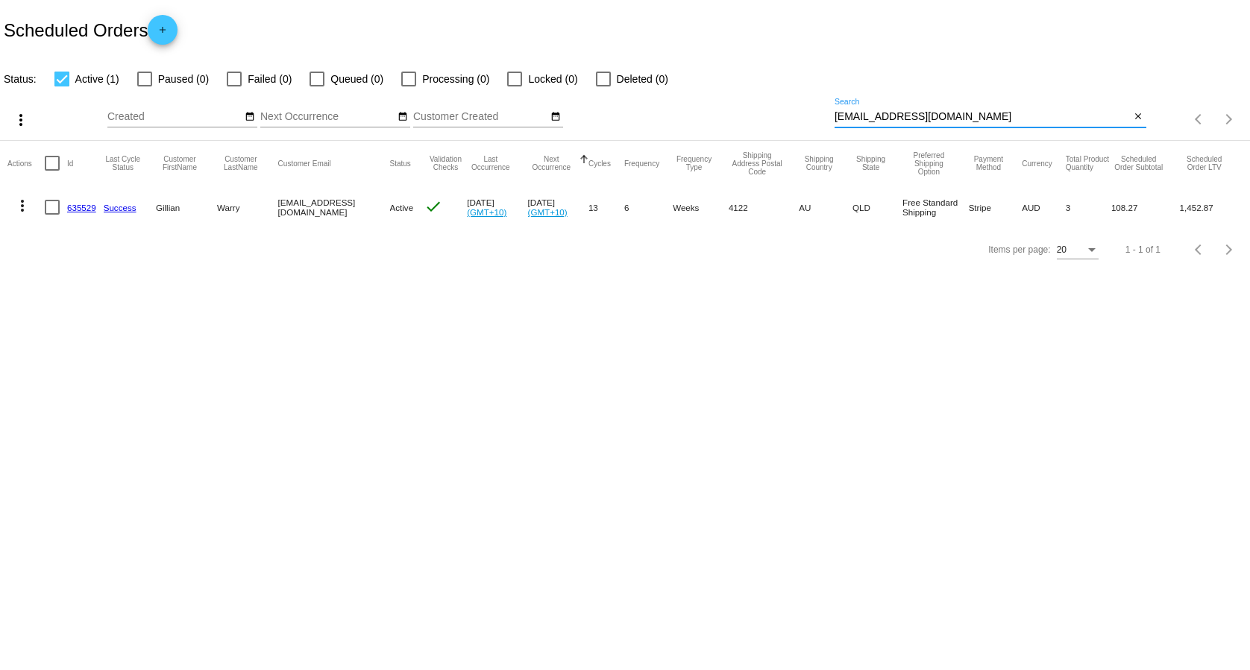
type input "[EMAIL_ADDRESS][DOMAIN_NAME]"
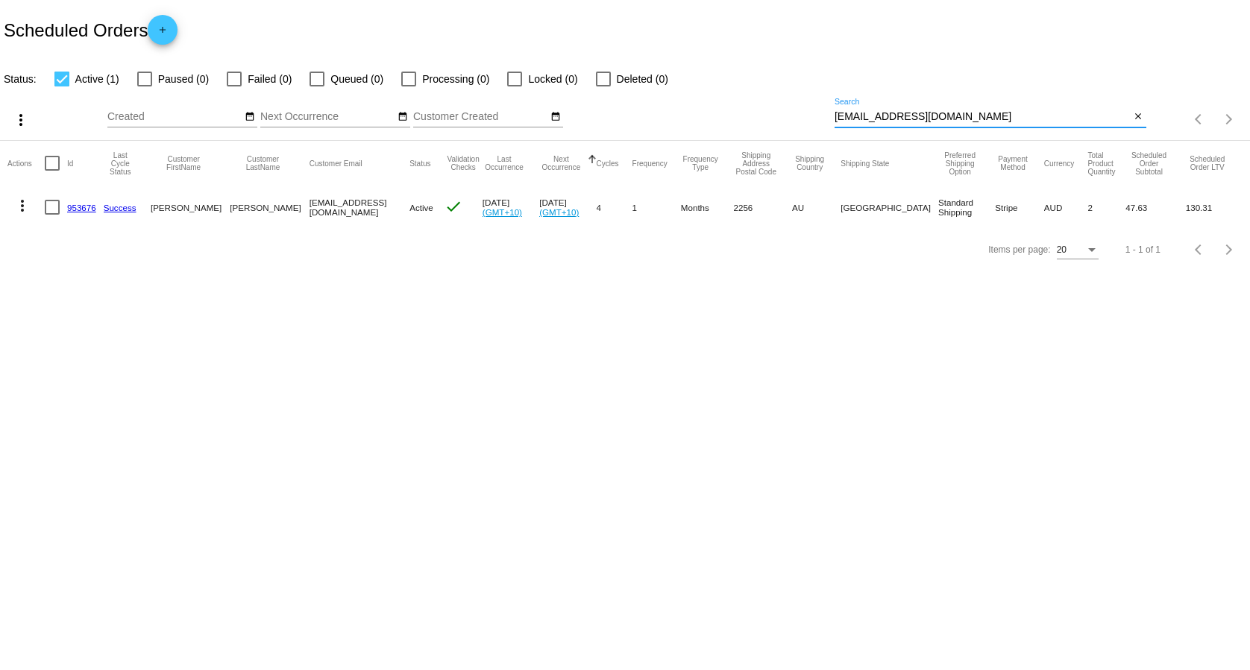
click at [68, 210] on link "953676" at bounding box center [81, 208] width 29 height 10
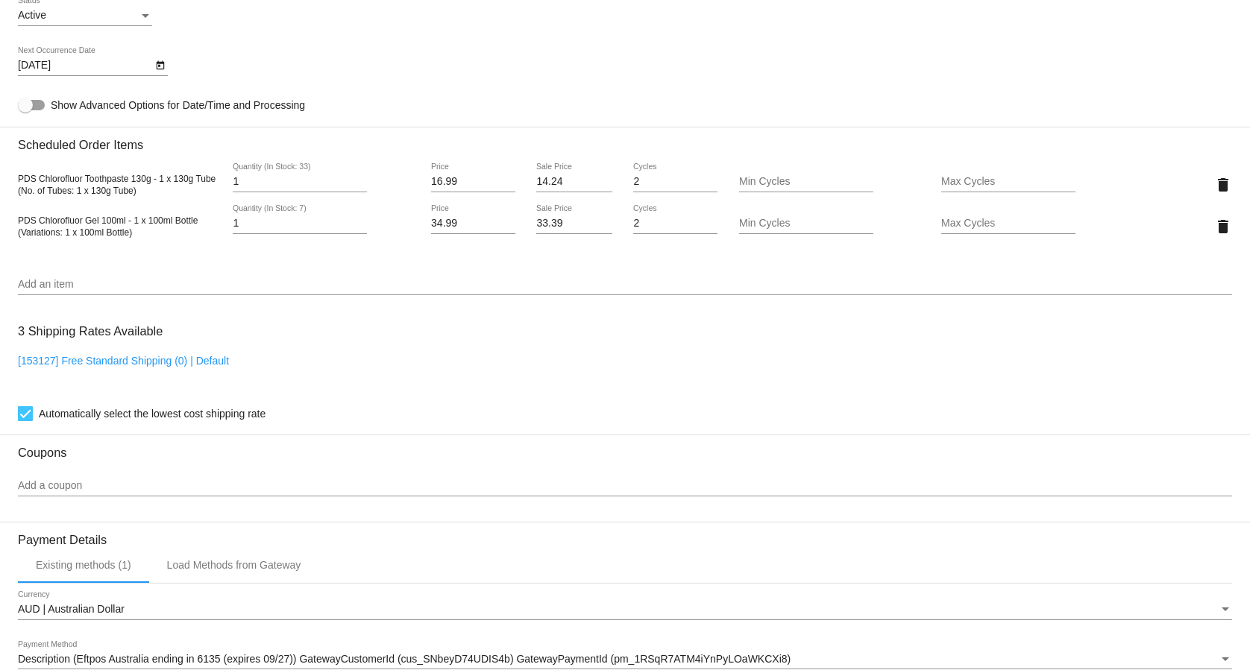
scroll to position [1065, 0]
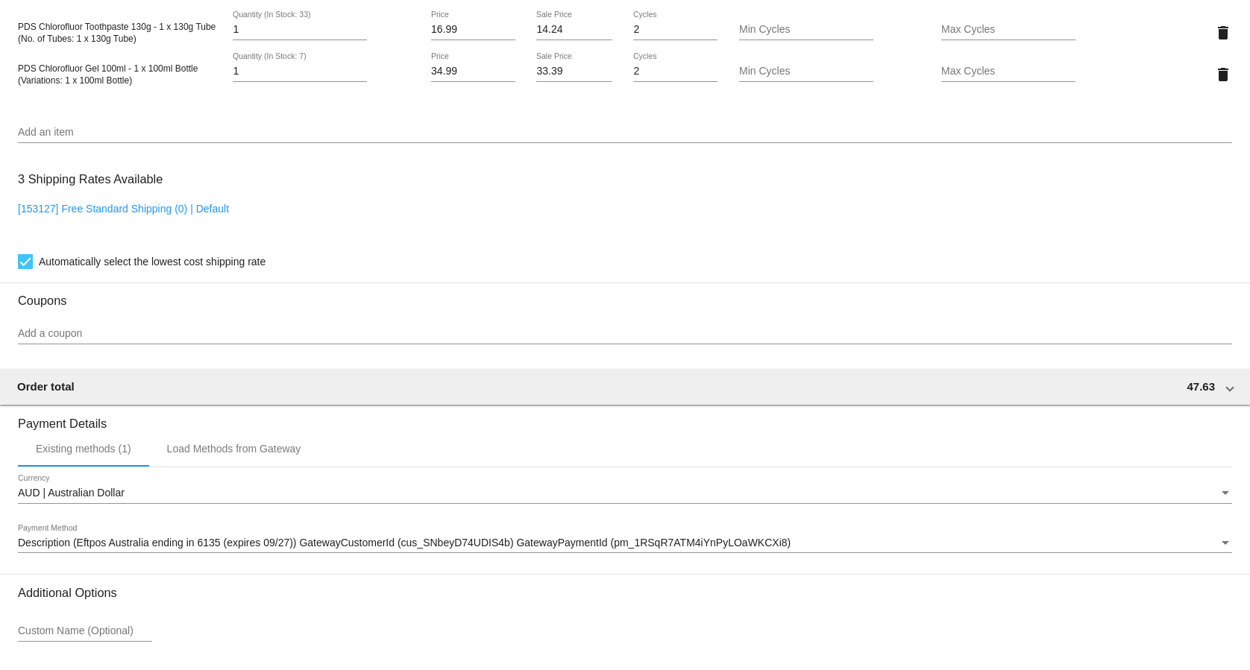
click at [113, 214] on link "[153127] Free Standard Shipping (0) | Default" at bounding box center [123, 209] width 211 height 12
checkbox input "false"
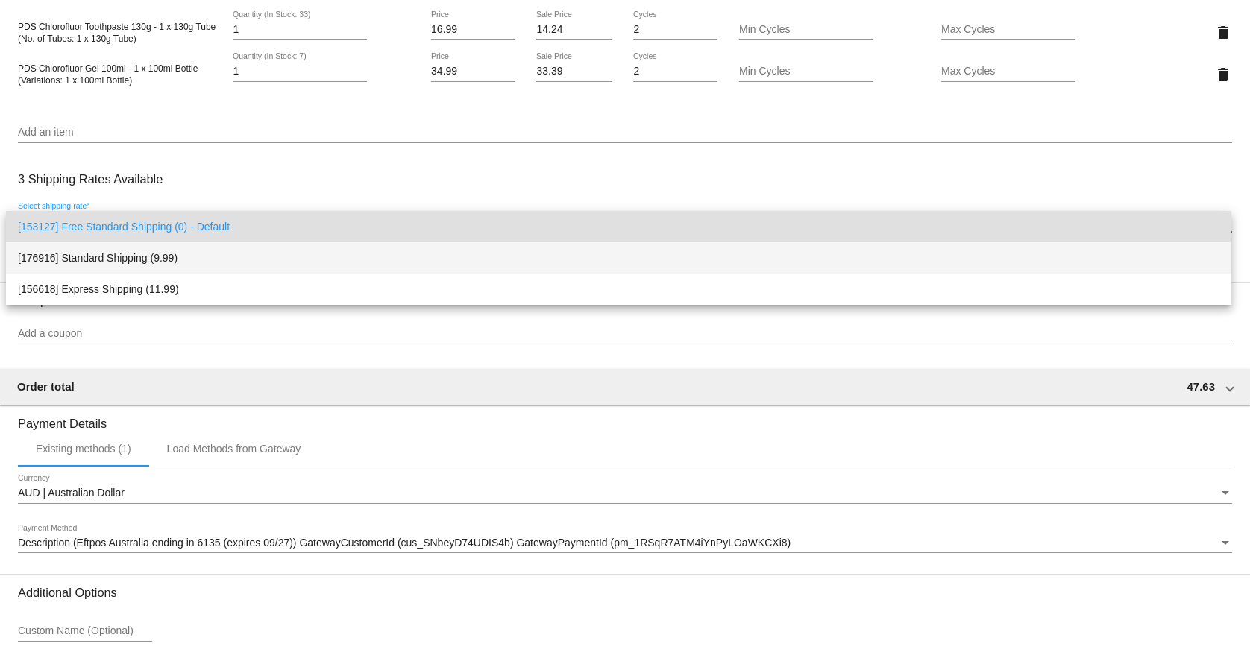
click at [102, 251] on span "[176916] Standard Shipping (9.99)" at bounding box center [618, 257] width 1201 height 31
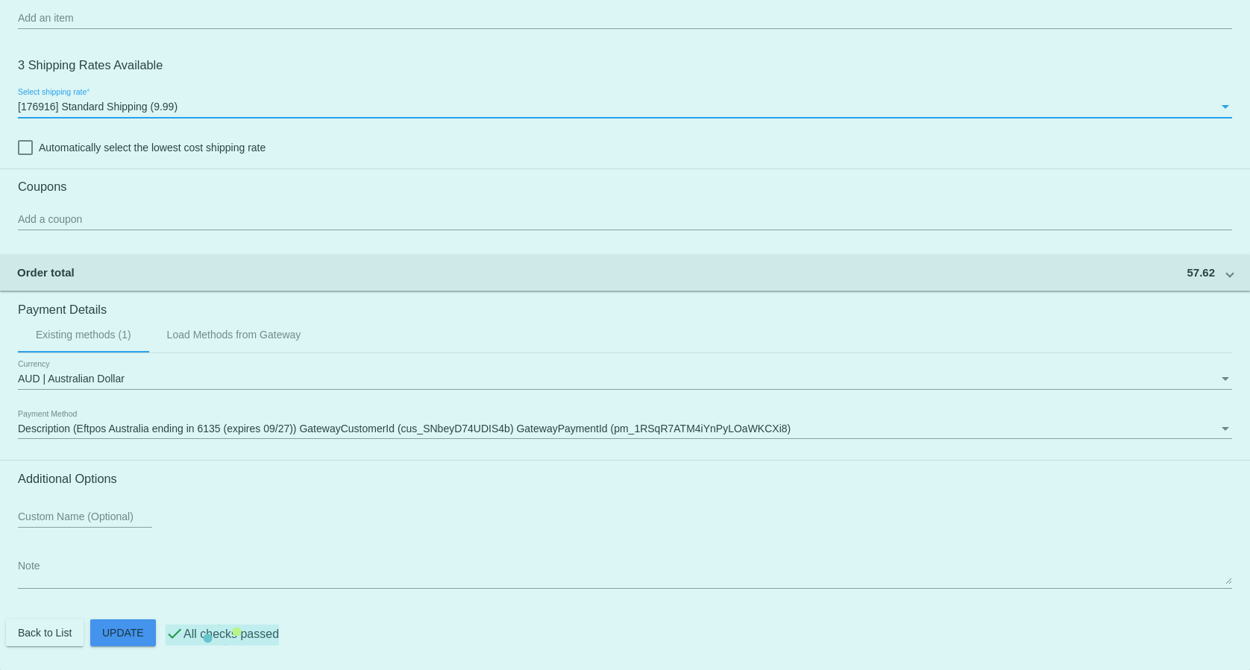
scroll to position [1186, 0]
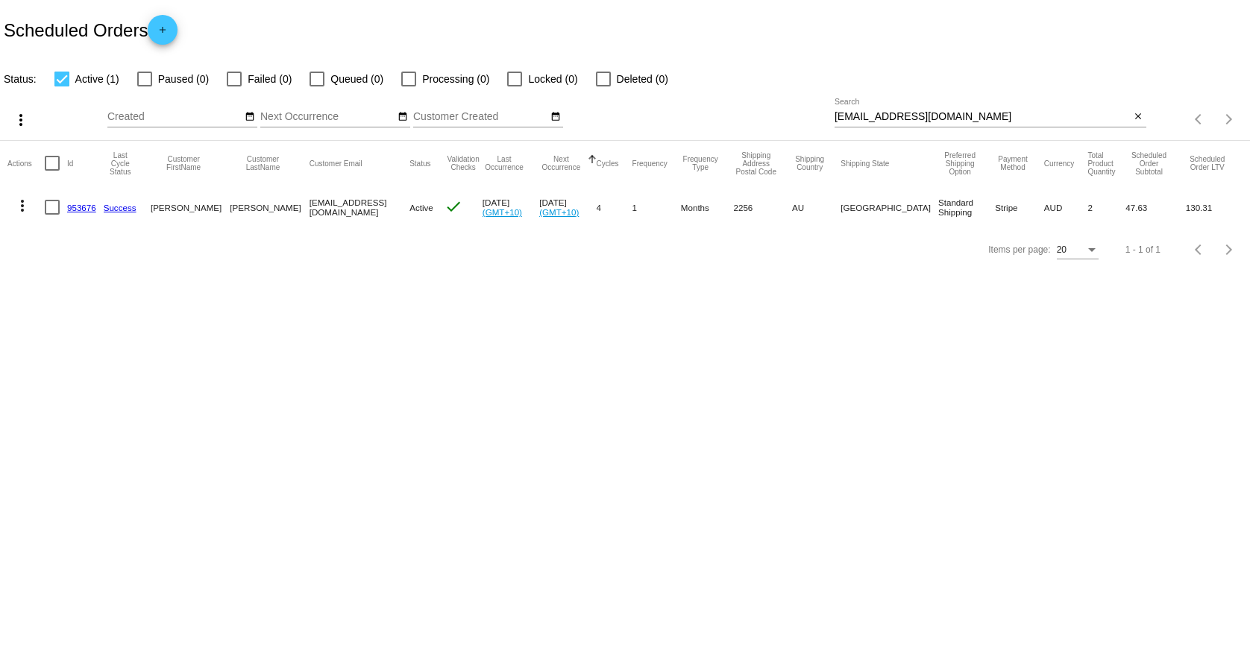
click at [956, 116] on input "[EMAIL_ADDRESS][DOMAIN_NAME]" at bounding box center [982, 117] width 296 height 12
paste input "amberforsythe@y7"
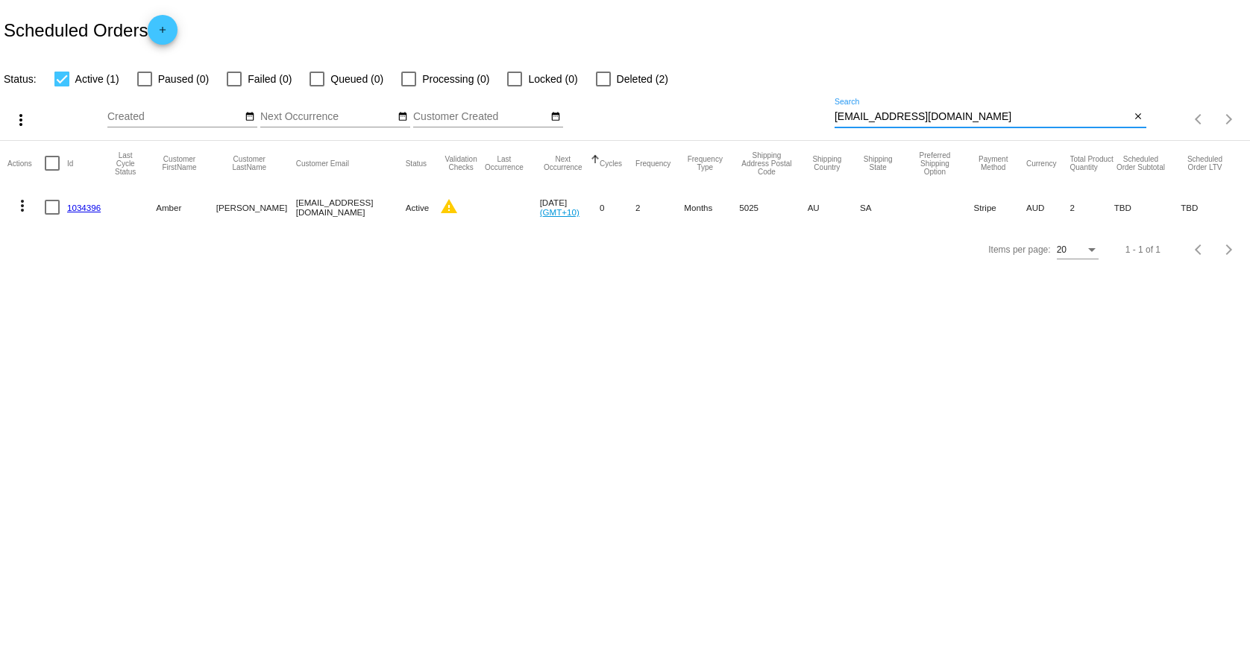
type input "[EMAIL_ADDRESS][DOMAIN_NAME]"
click at [69, 210] on link "1034396" at bounding box center [84, 208] width 34 height 10
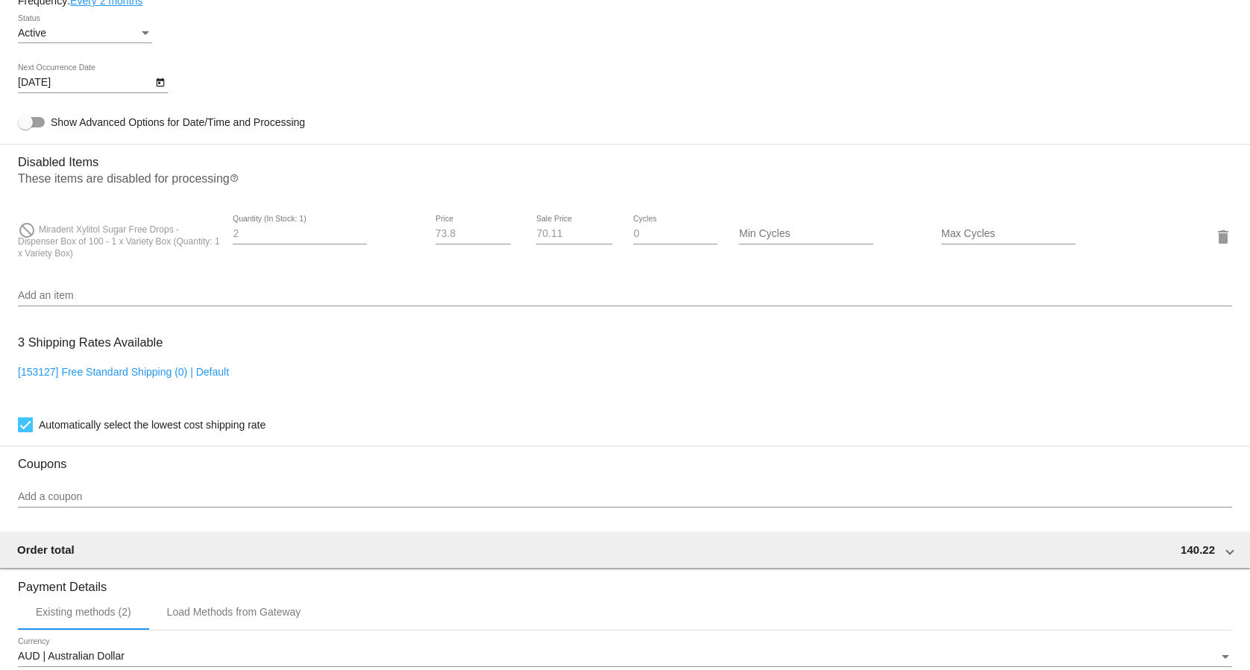
scroll to position [1046, 0]
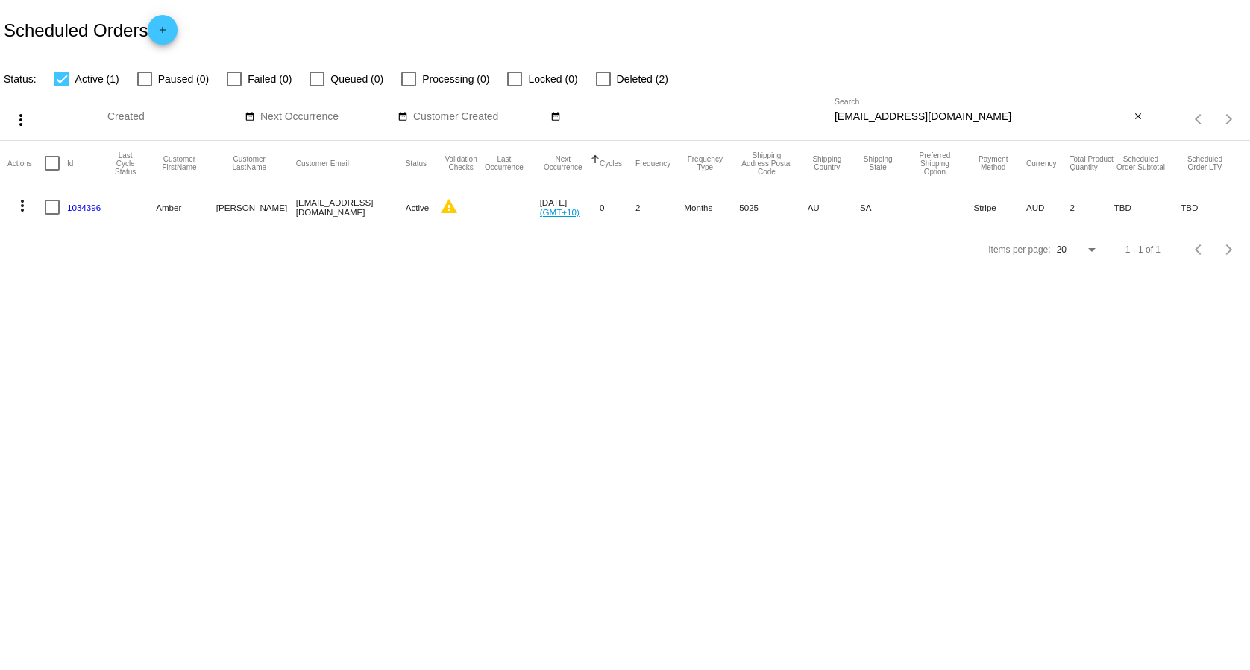
click at [942, 110] on div "[EMAIL_ADDRESS][DOMAIN_NAME] Search" at bounding box center [982, 112] width 296 height 29
click at [938, 122] on input "[EMAIL_ADDRESS][DOMAIN_NAME]" at bounding box center [982, 117] width 296 height 12
paste input "[EMAIL_ADDRESS][DOMAIN_NAME]"
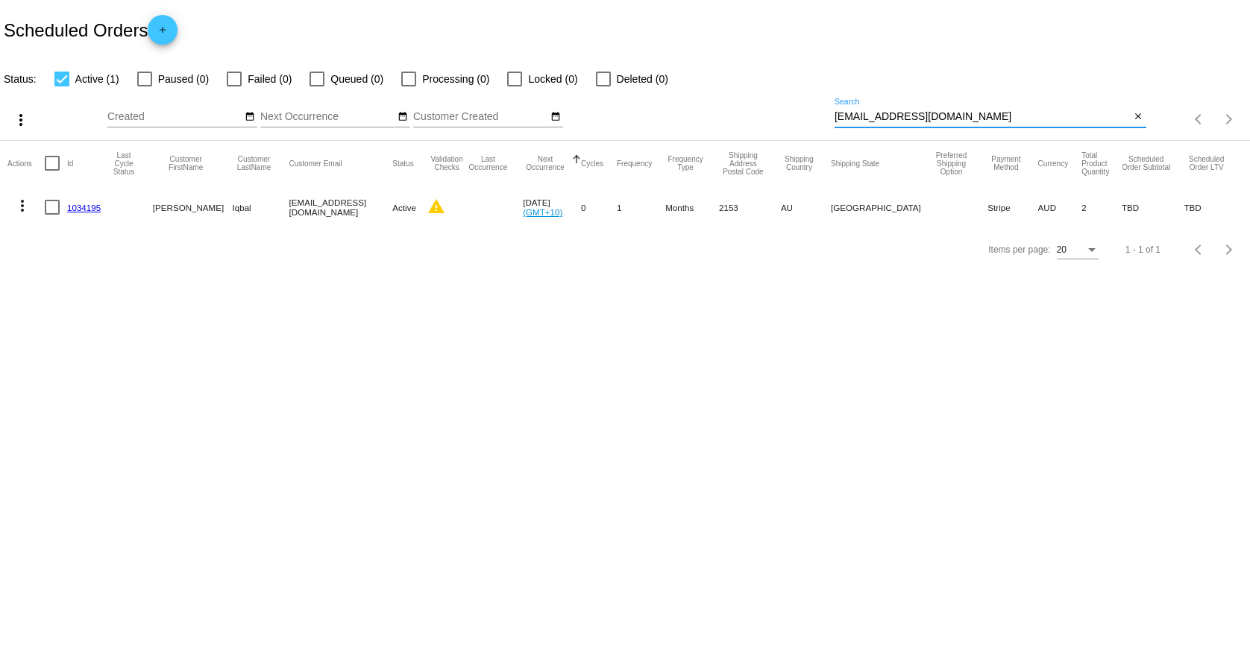
type input "[EMAIL_ADDRESS][DOMAIN_NAME]"
click at [89, 208] on link "1034195" at bounding box center [84, 208] width 34 height 10
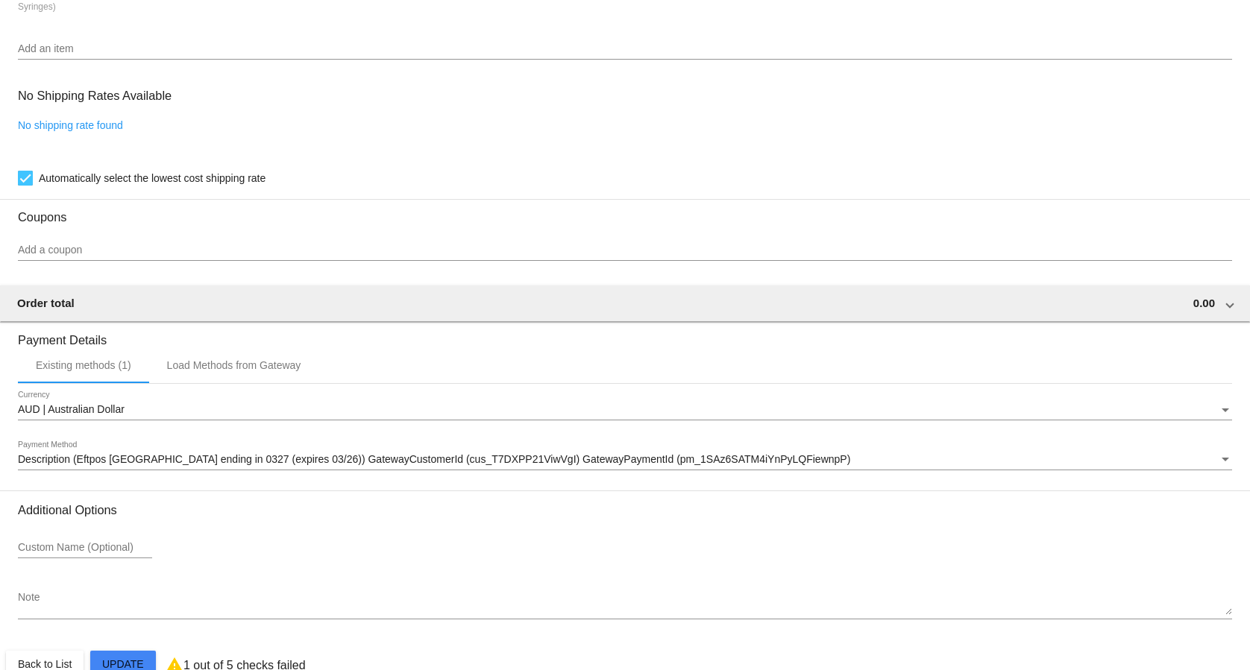
scroll to position [1046, 0]
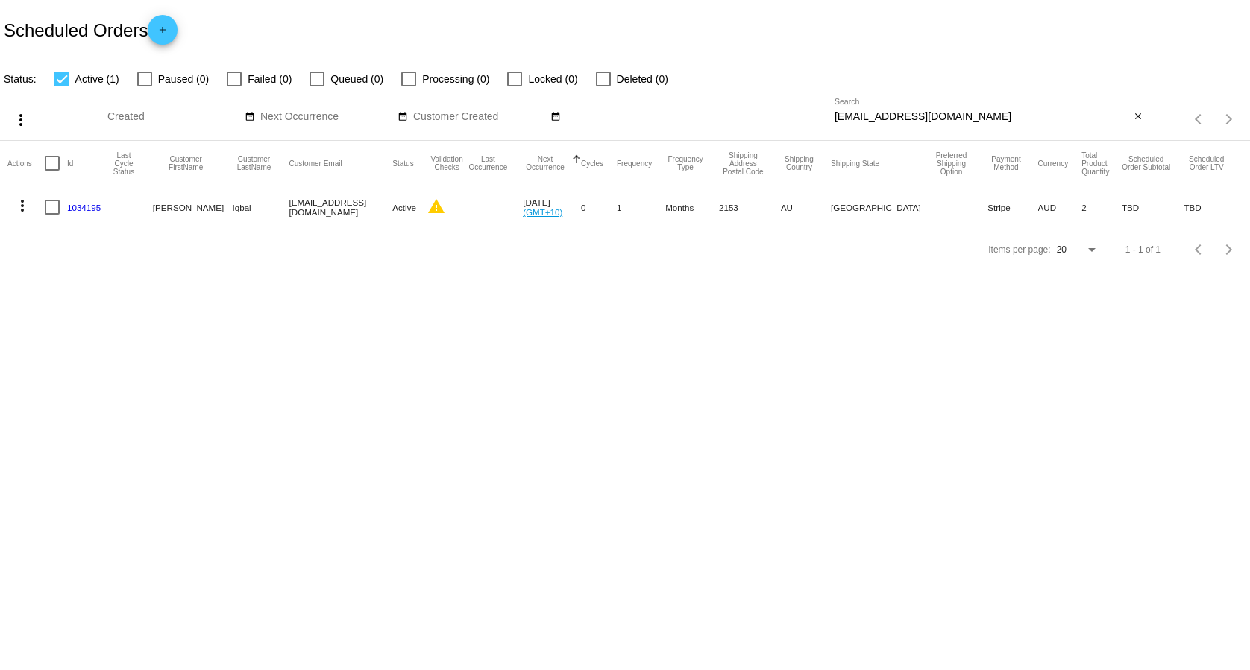
click at [949, 116] on input "[EMAIL_ADDRESS][DOMAIN_NAME]" at bounding box center [982, 117] width 296 height 12
paste input "[EMAIL_ADDRESS][DOMAIN_NAME]"
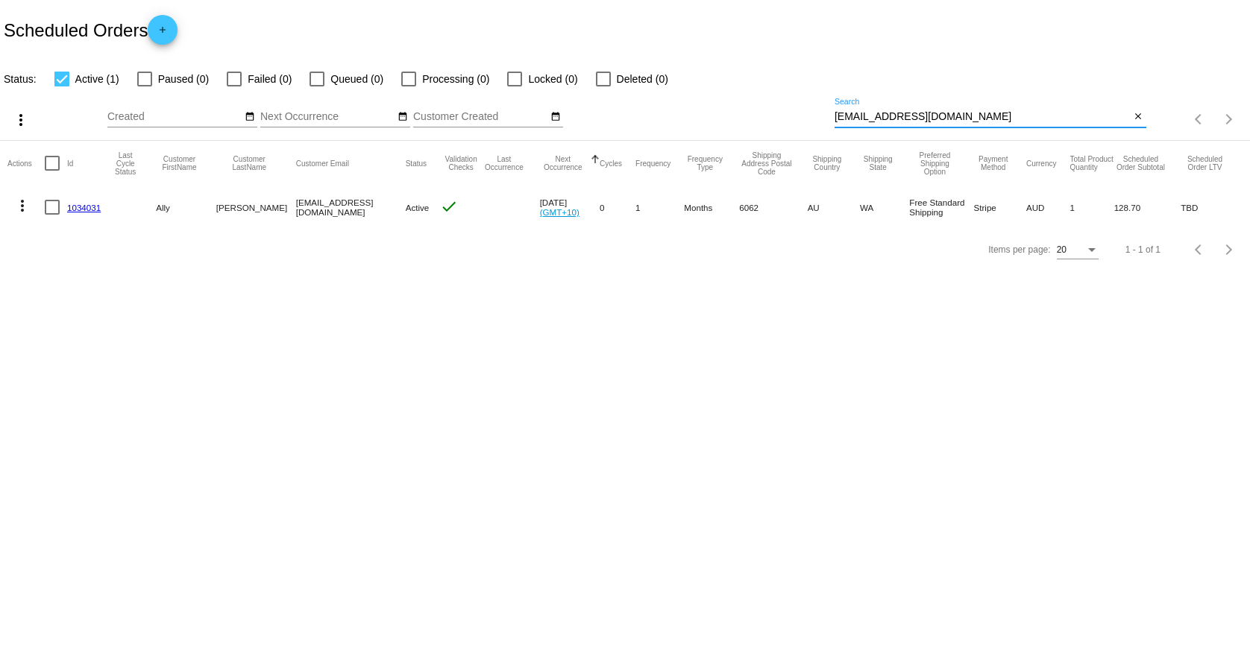
type input "[EMAIL_ADDRESS][DOMAIN_NAME]"
click at [89, 204] on link "1034031" at bounding box center [84, 208] width 34 height 10
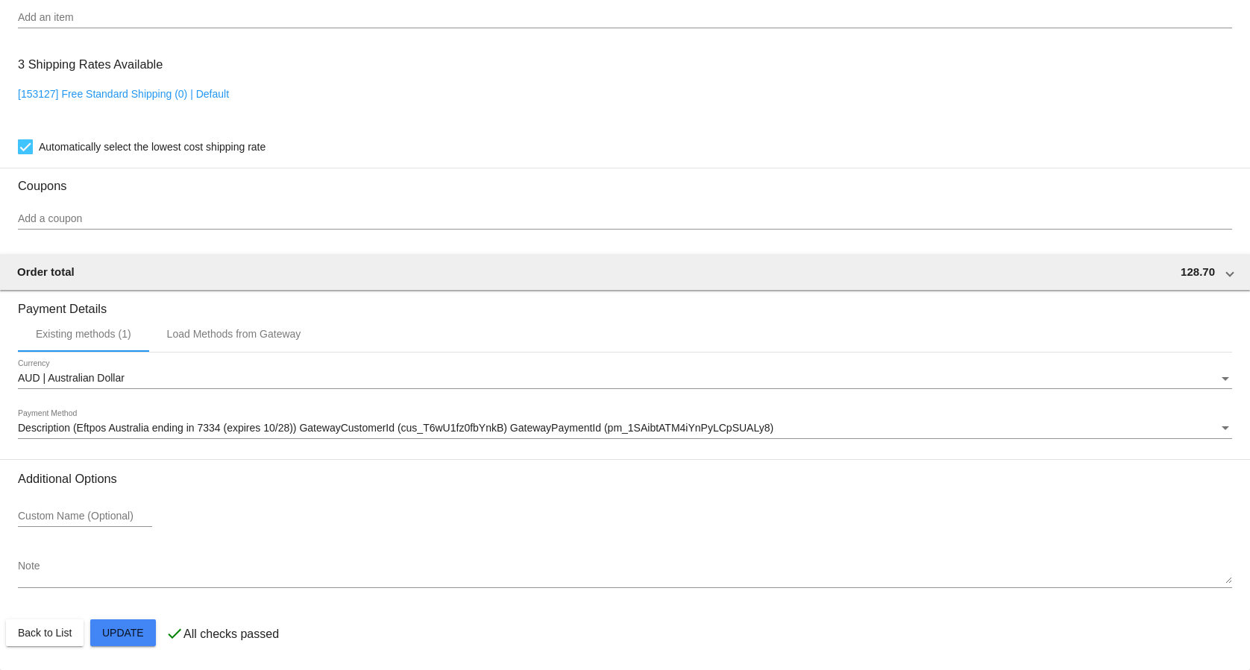
scroll to position [1016, 0]
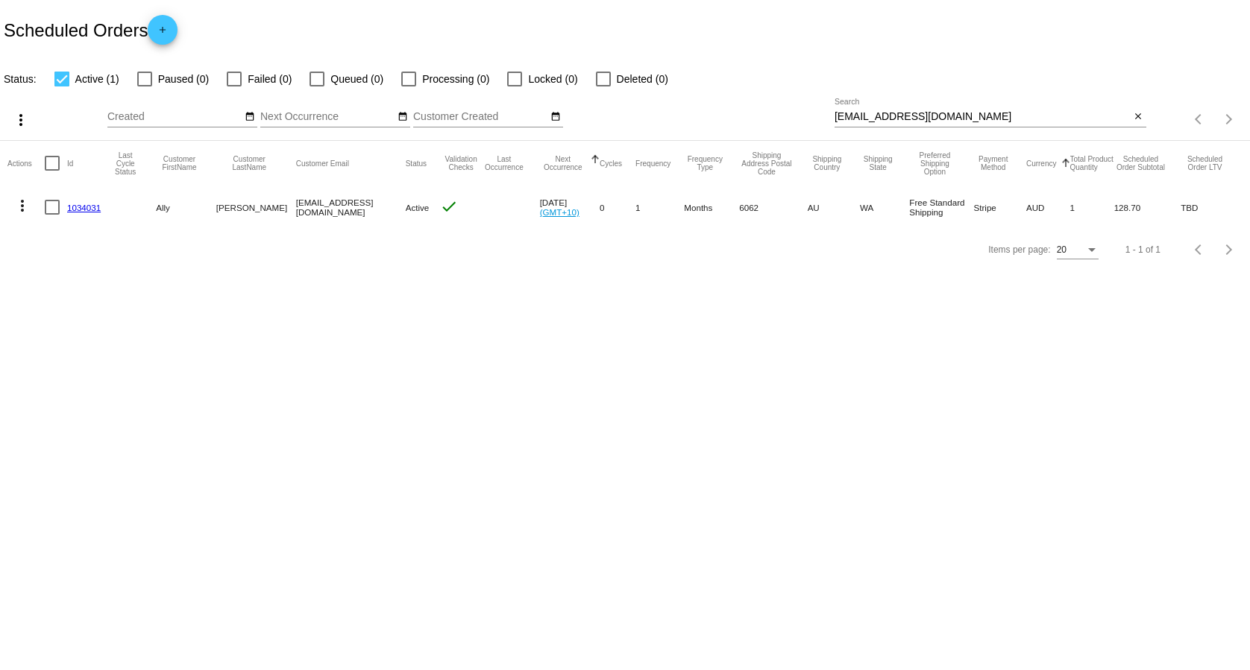
click at [998, 132] on div "[EMAIL_ADDRESS][DOMAIN_NAME] Search close" at bounding box center [990, 119] width 312 height 43
click at [1000, 119] on input "[EMAIL_ADDRESS][DOMAIN_NAME]" at bounding box center [982, 117] width 296 height 12
paste input "ysamaetimmer"
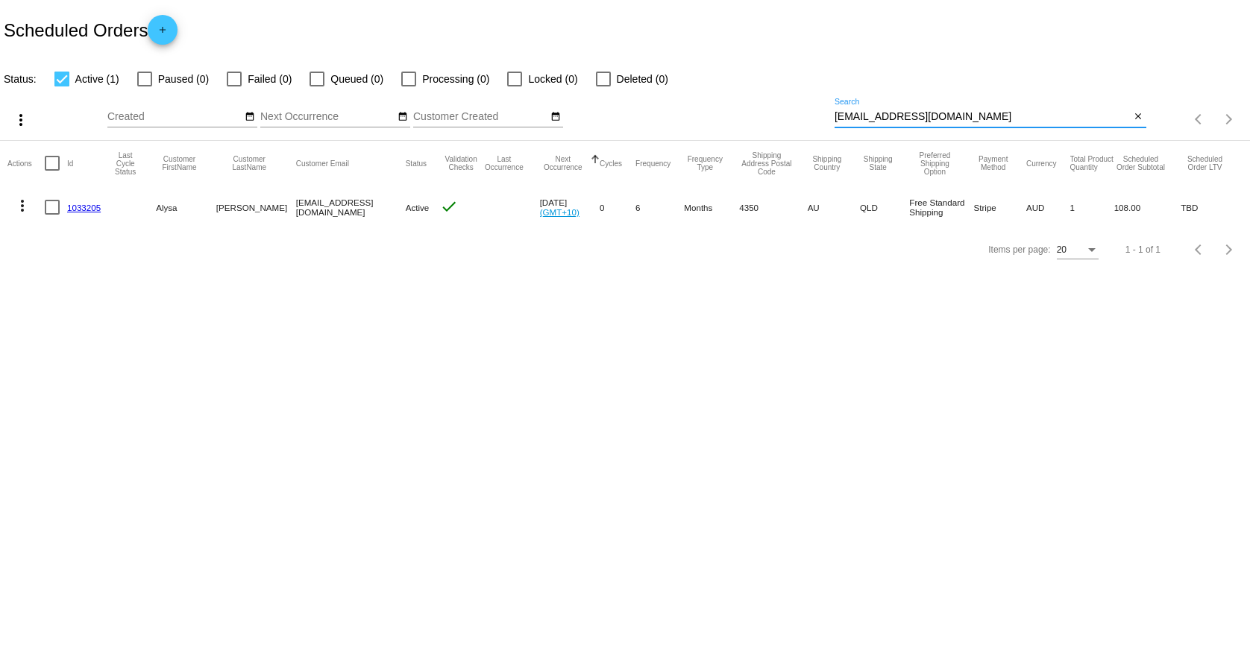
type input "[EMAIL_ADDRESS][DOMAIN_NAME]"
click at [73, 201] on mat-cell "1033205" at bounding box center [87, 207] width 41 height 43
click at [75, 207] on link "1033205" at bounding box center [84, 208] width 34 height 10
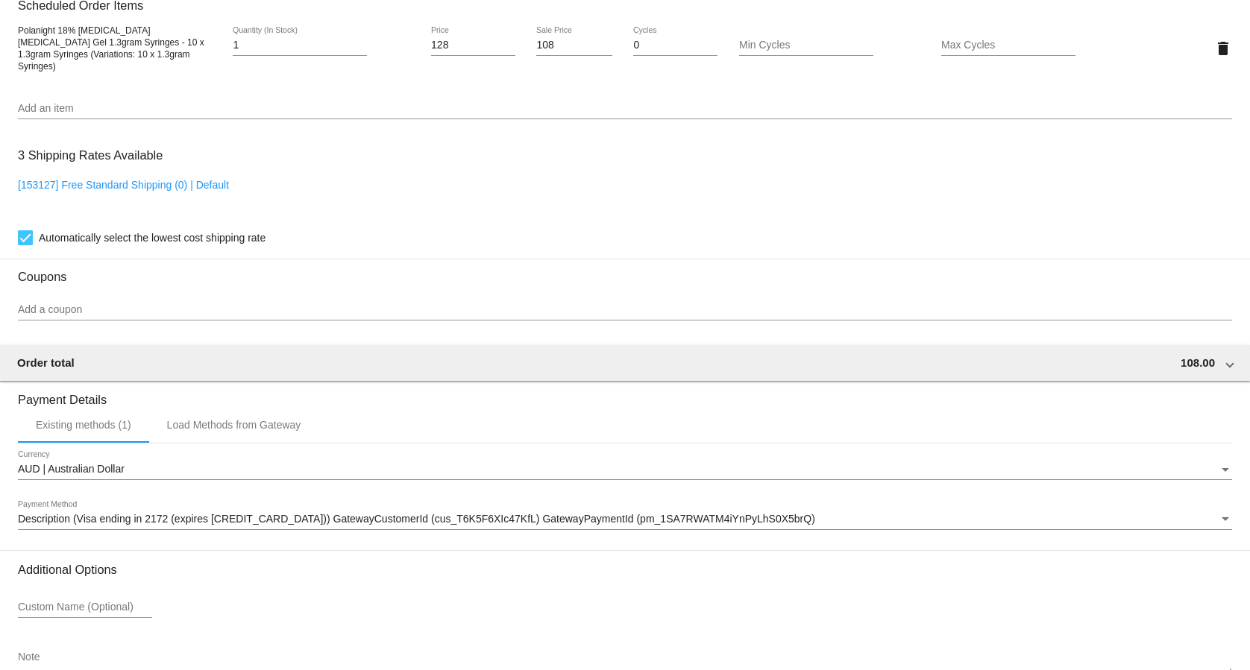
scroll to position [1008, 0]
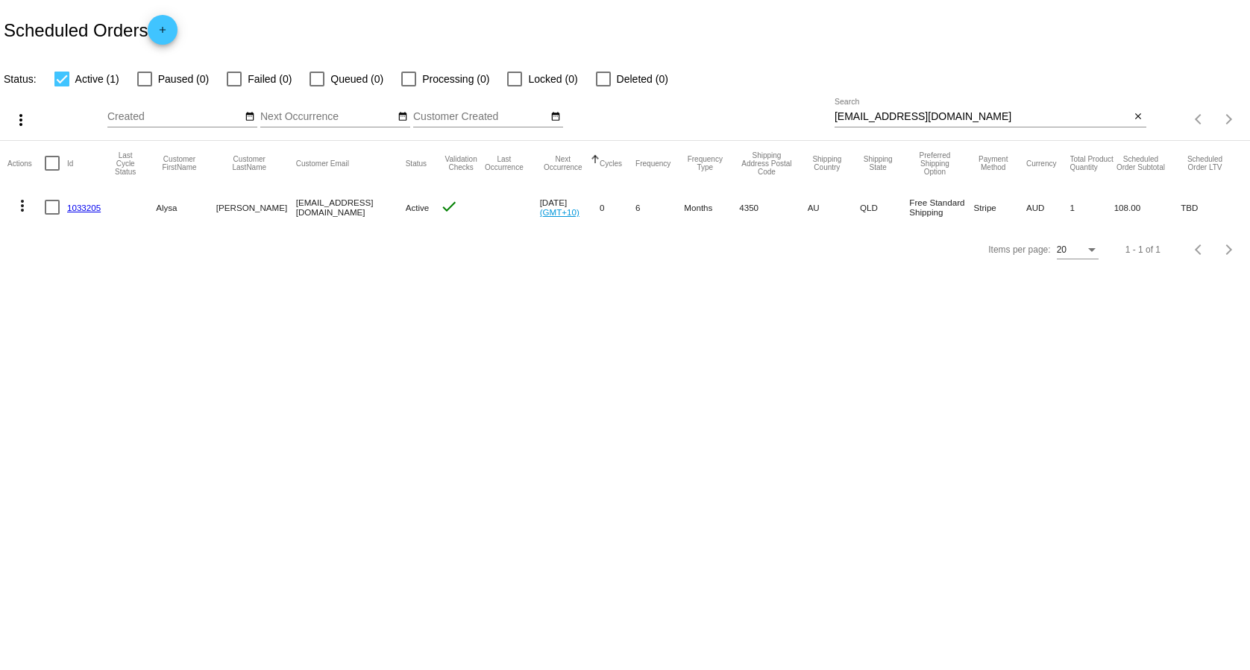
click at [982, 116] on input "[EMAIL_ADDRESS][DOMAIN_NAME]" at bounding box center [982, 117] width 296 height 12
paste input "marsmutant_sana@hot"
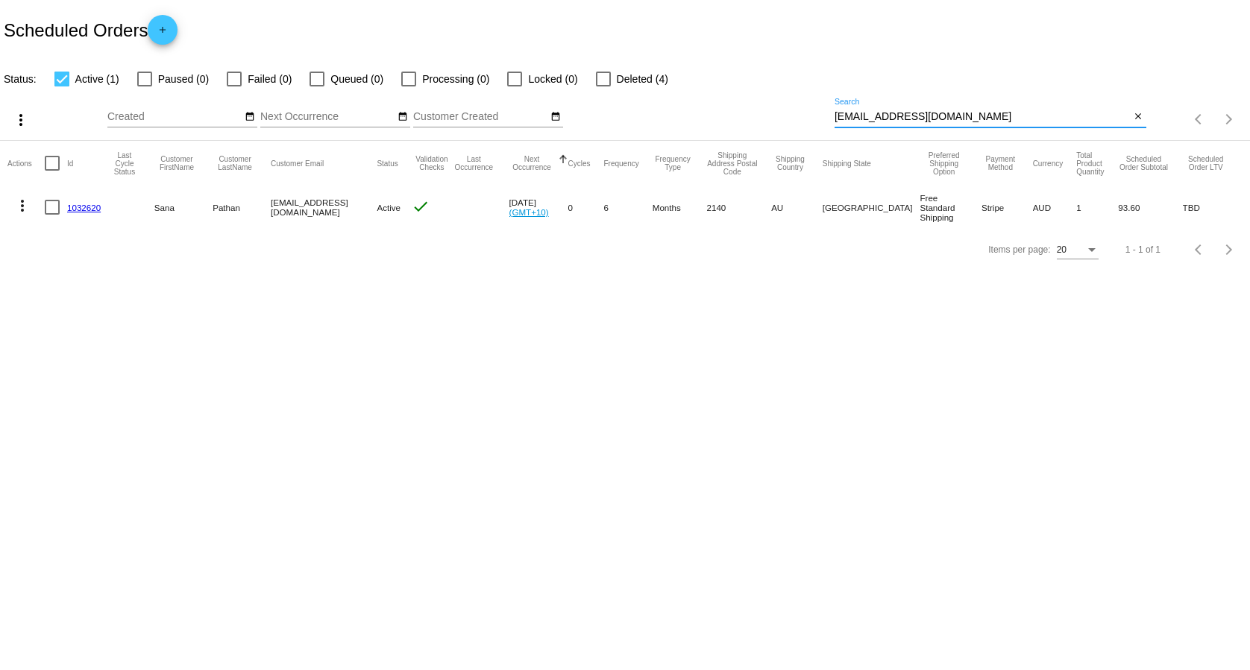
type input "[EMAIL_ADDRESS][DOMAIN_NAME]"
click at [92, 210] on link "1032620" at bounding box center [84, 208] width 34 height 10
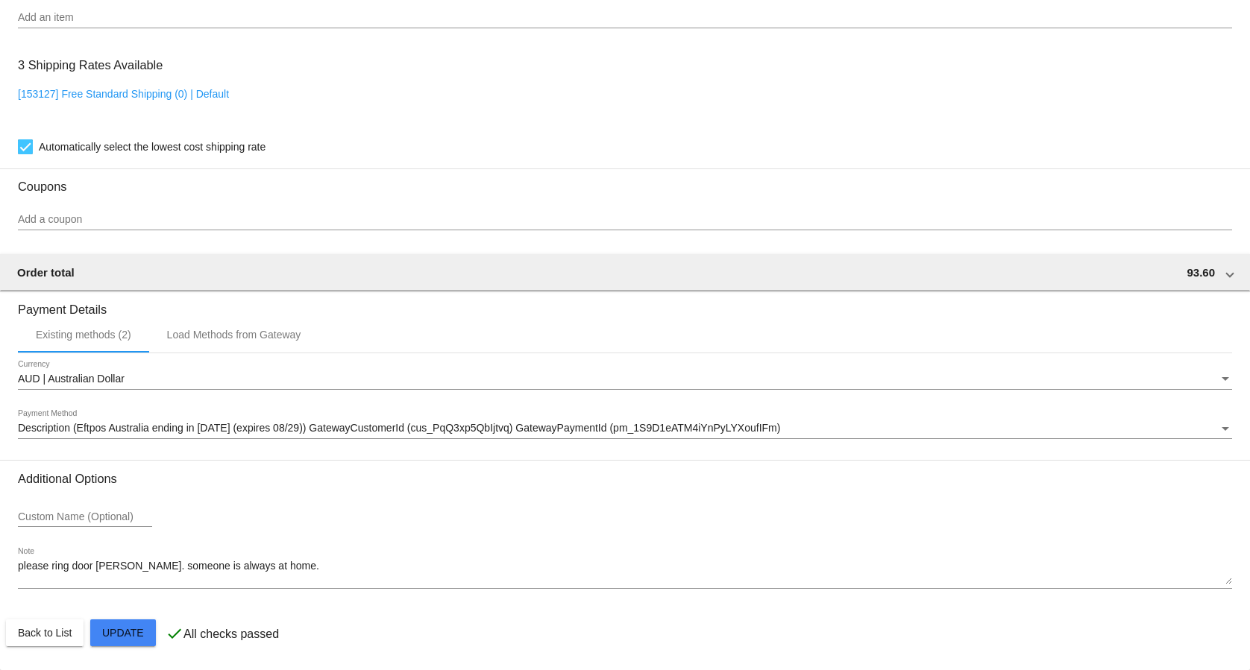
scroll to position [1008, 0]
